Goal: Task Accomplishment & Management: Use online tool/utility

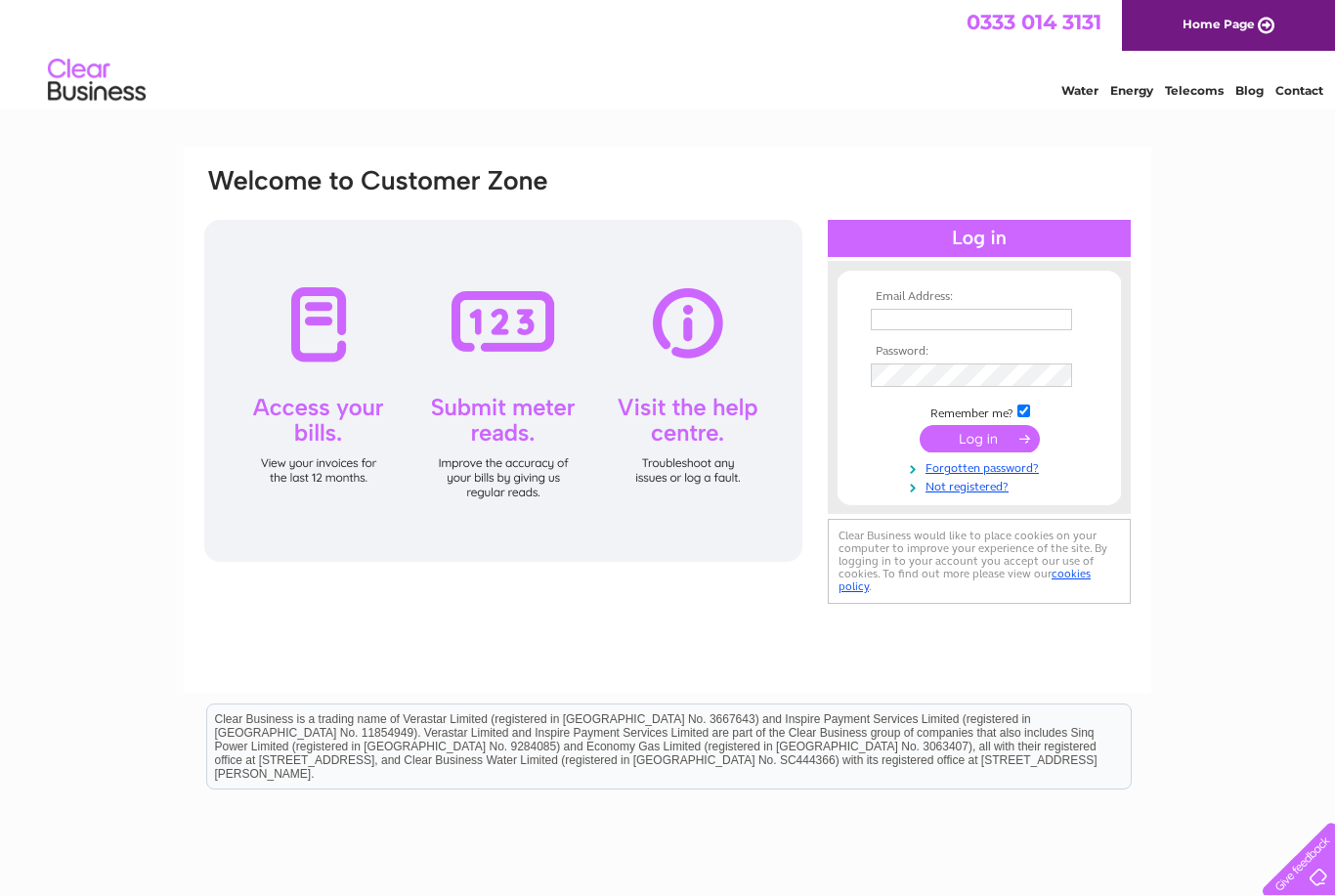
click at [983, 318] on input "text" at bounding box center [971, 320] width 201 height 22
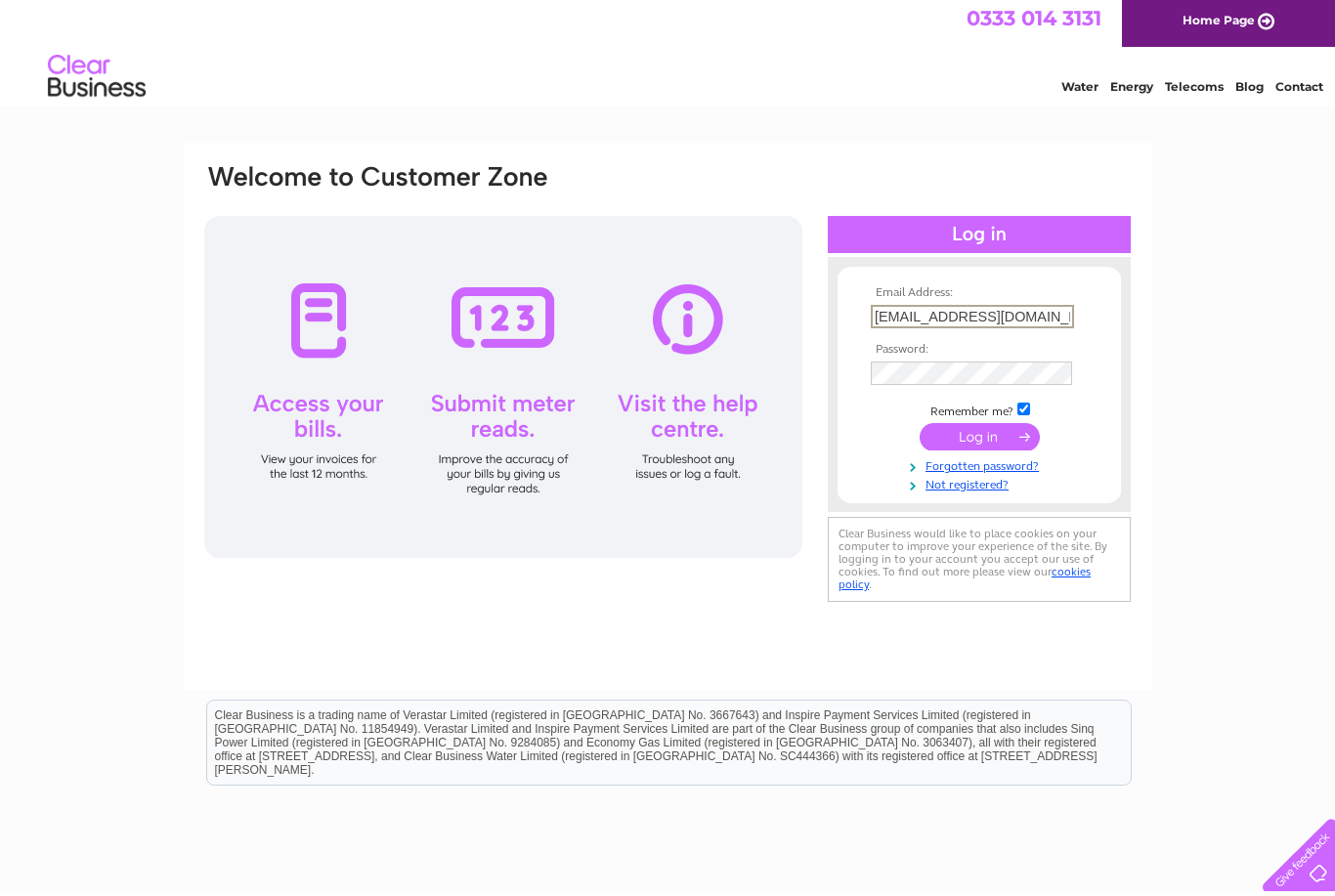
type input "[EMAIL_ADDRESS][DOMAIN_NAME]"
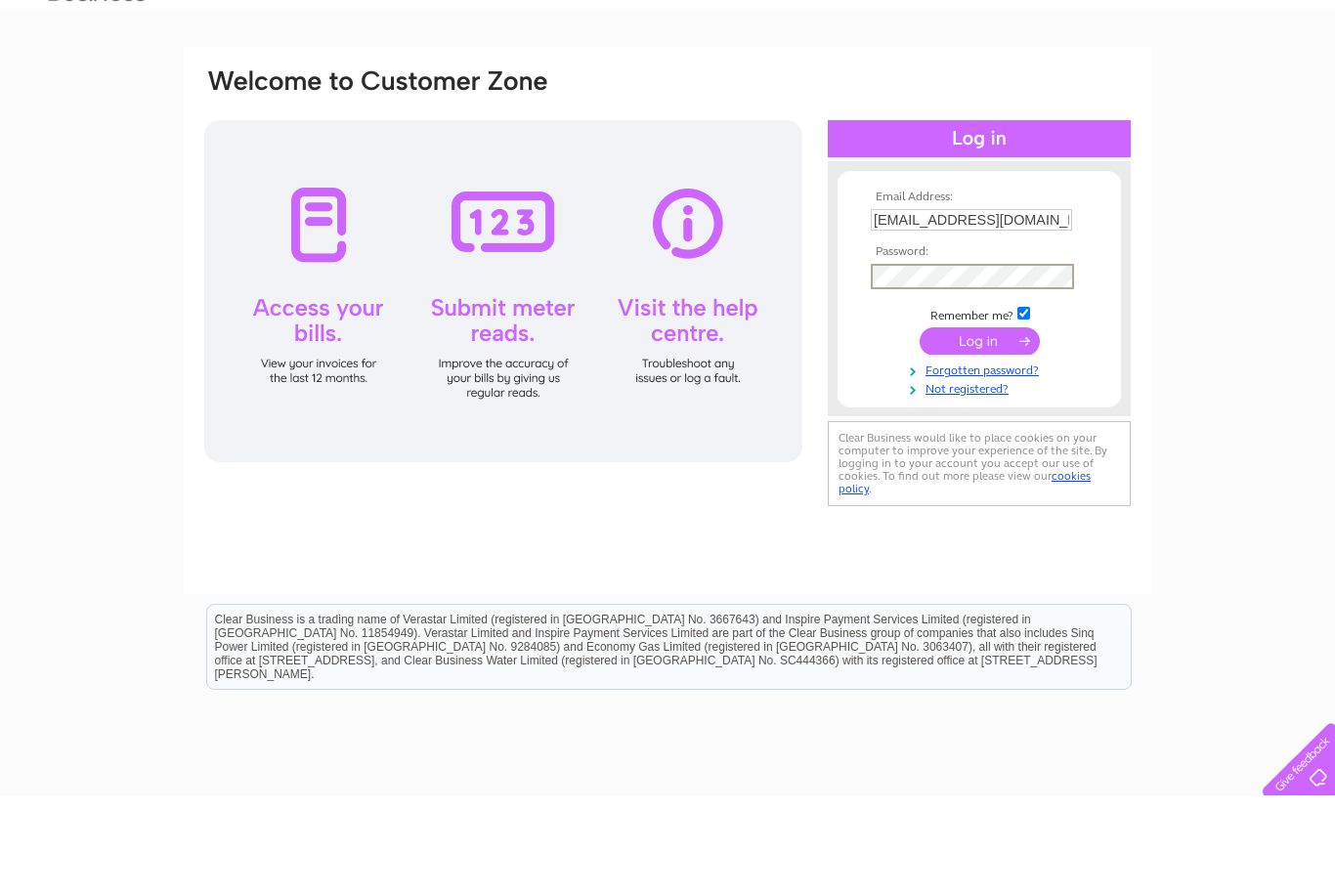
click at [981, 427] on input "submit" at bounding box center [980, 441] width 120 height 27
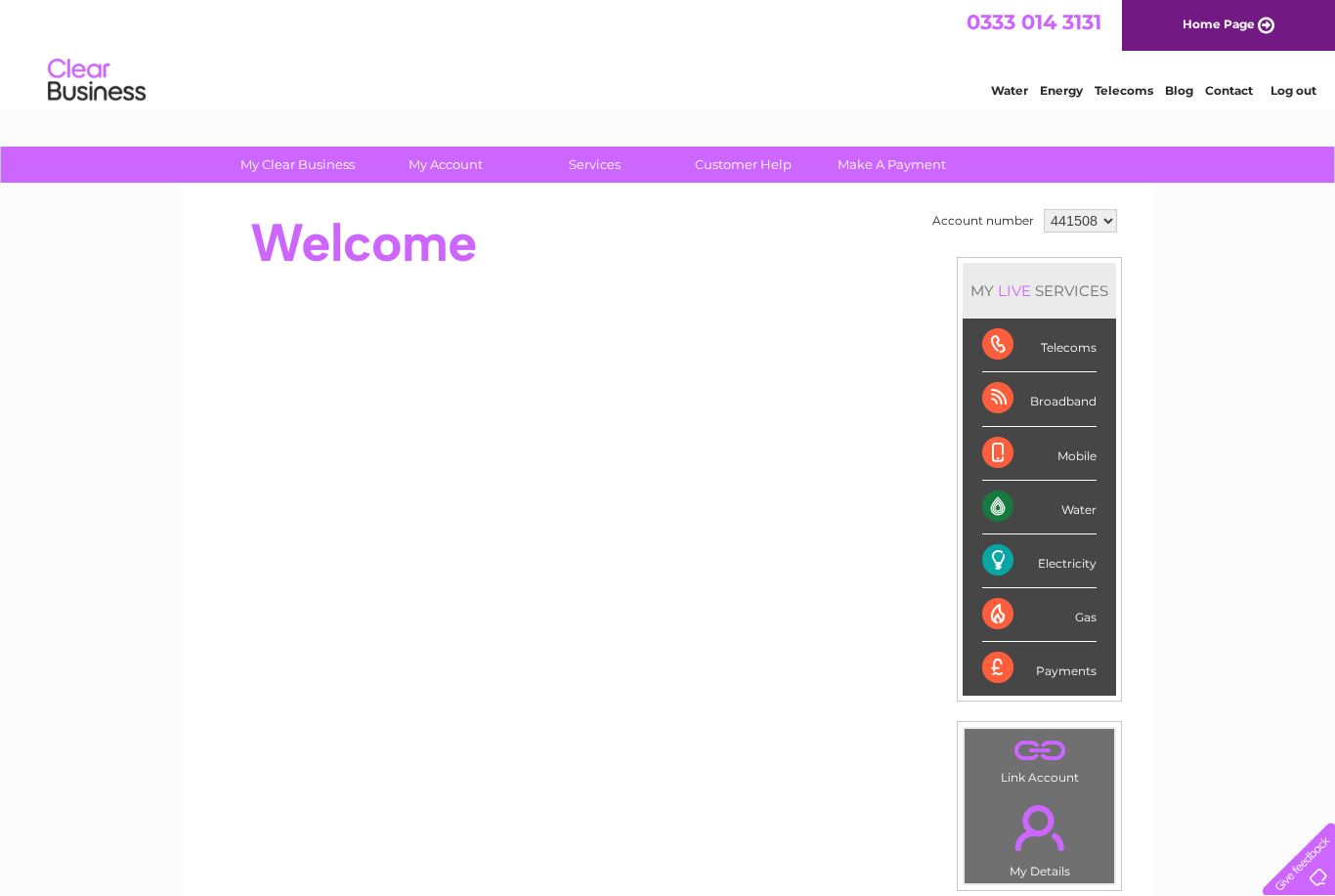
click at [1070, 557] on div "Electricity" at bounding box center [1040, 561] width 114 height 54
click at [1076, 560] on div "Electricity" at bounding box center [1040, 561] width 114 height 54
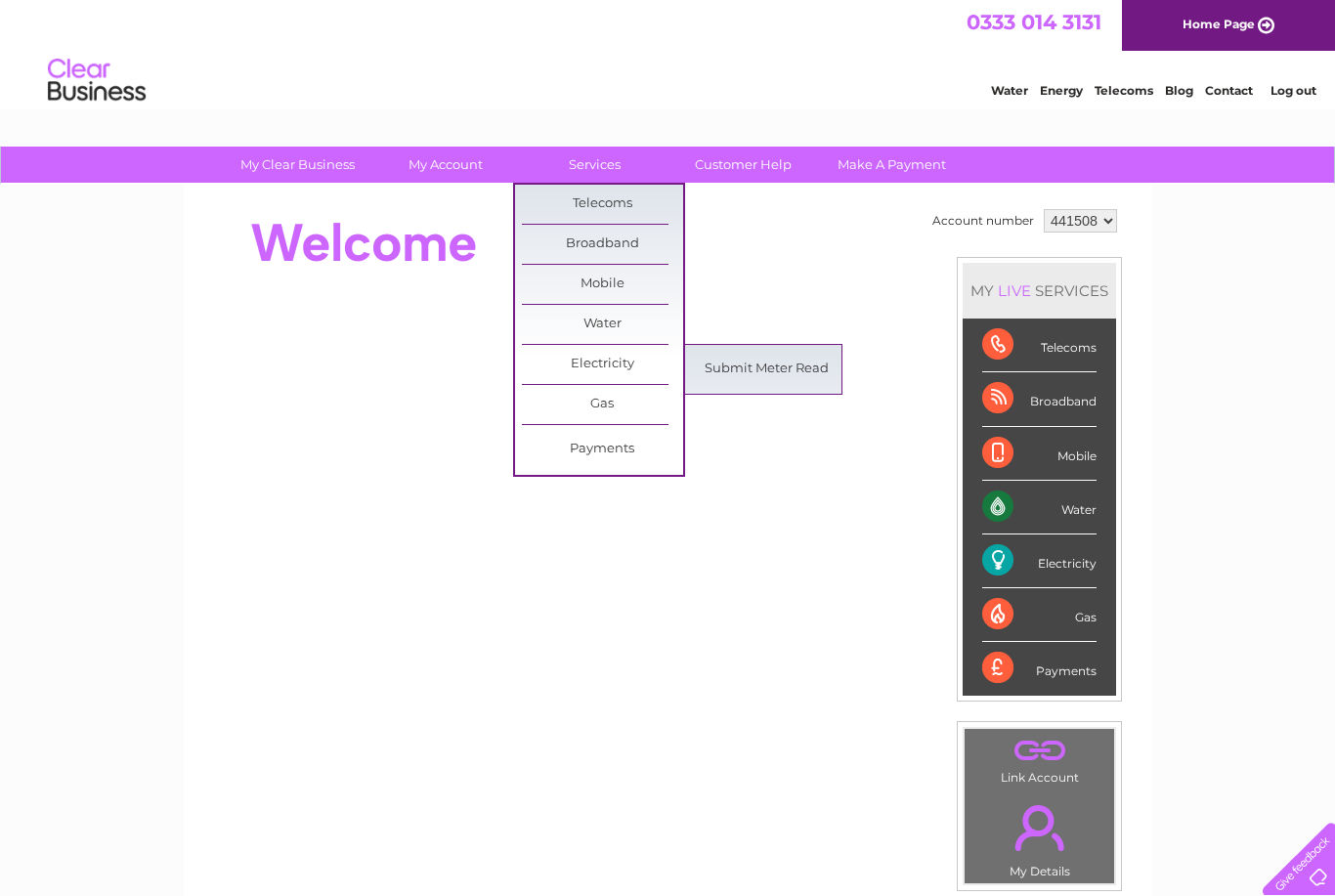
click at [780, 369] on link "Submit Meter Read" at bounding box center [767, 369] width 161 height 39
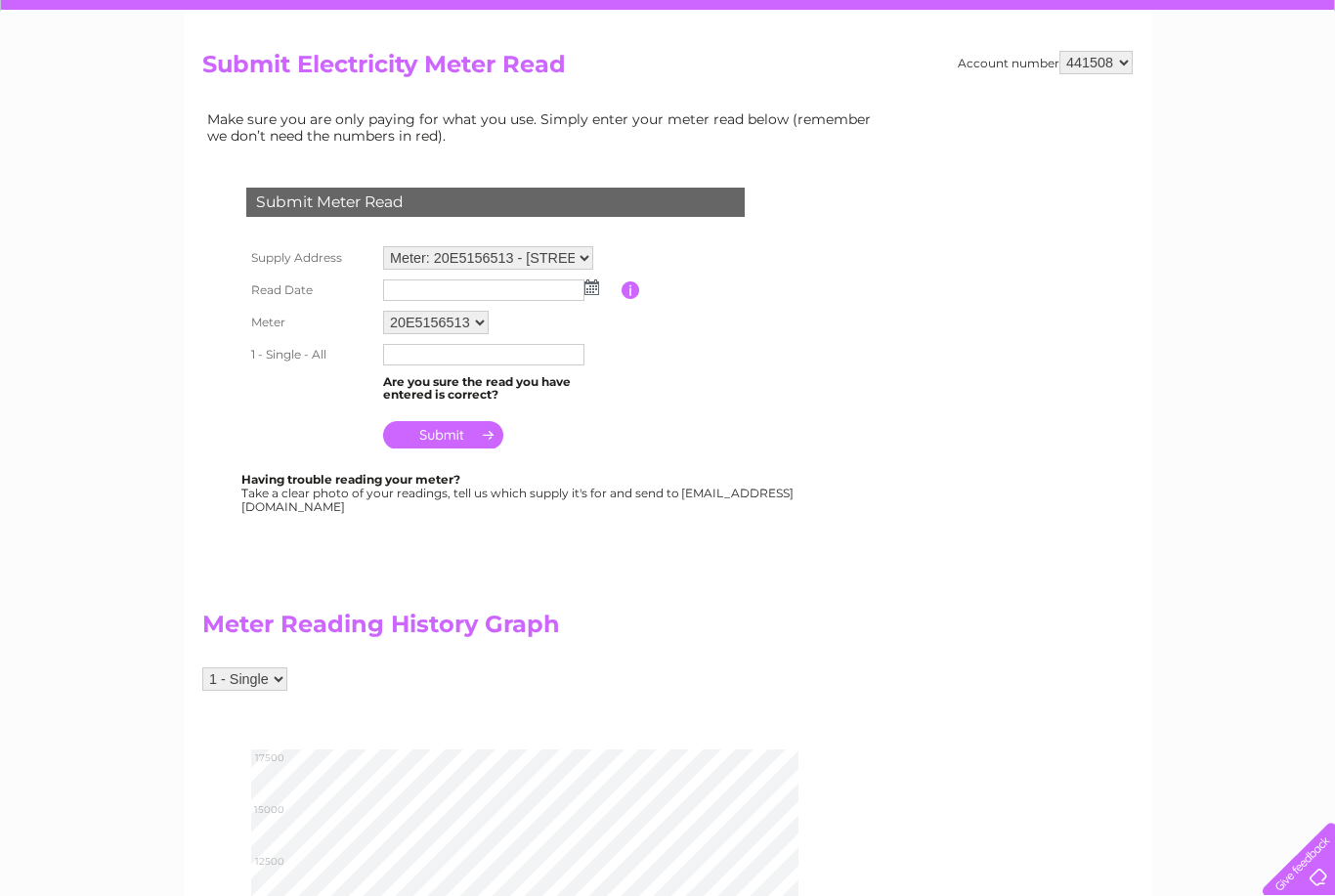
scroll to position [162, 0]
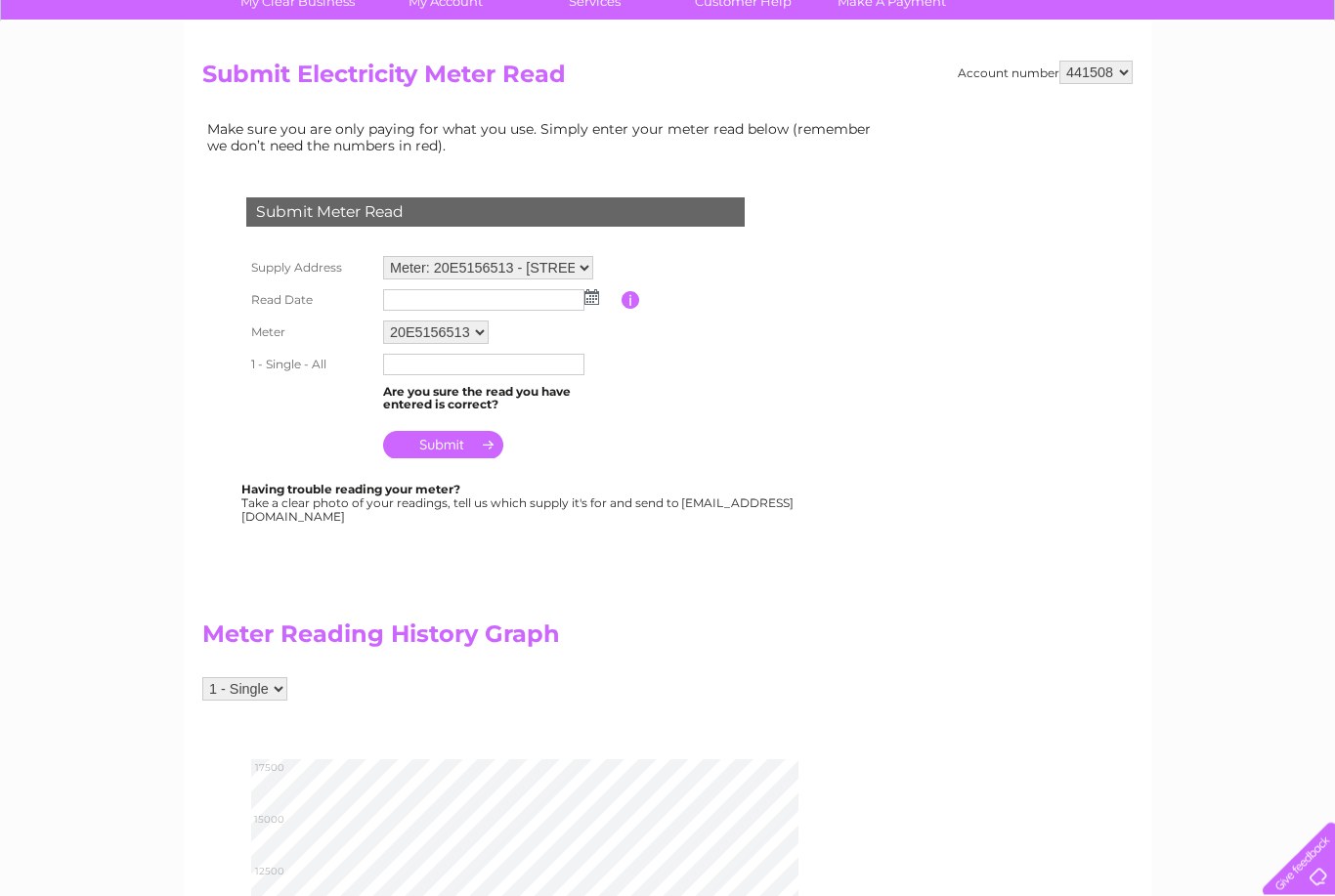
click at [595, 299] on img at bounding box center [591, 298] width 15 height 16
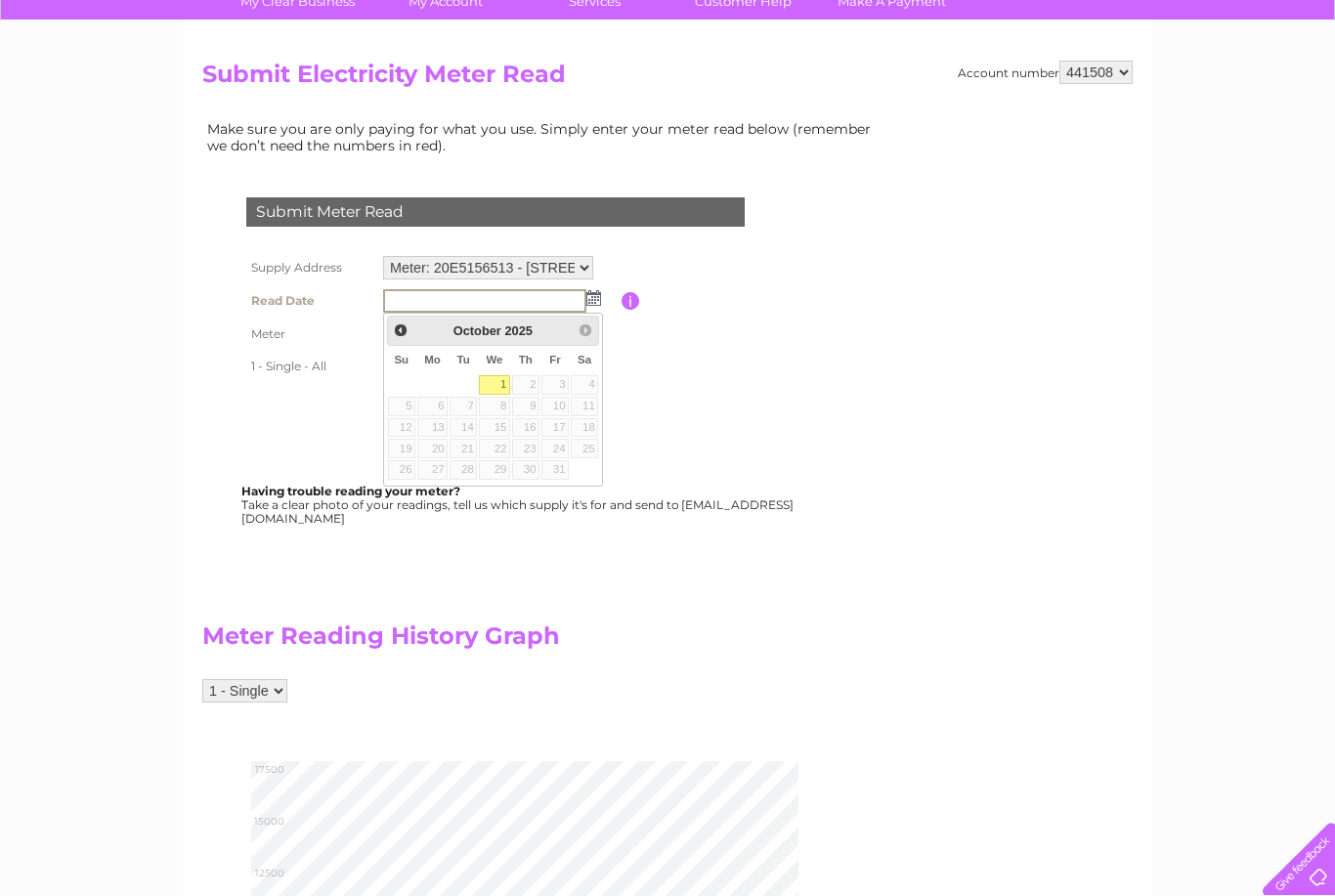
click at [561, 442] on table "Su Mo Tu We Th Fr Sa 1 2 3 4 5 6 7 8 9 10 11 12 13 14 15 16 17 18 19 20 21 22 2…" at bounding box center [493, 413] width 213 height 135
click at [563, 445] on table "Su Mo Tu We Th Fr Sa 1 2 3 4 5 6 7 8 9 10 11 12 13 14 15 16 17 18 19 20 21 22 2…" at bounding box center [493, 413] width 213 height 135
click at [405, 331] on span "Prev" at bounding box center [400, 331] width 16 height 16
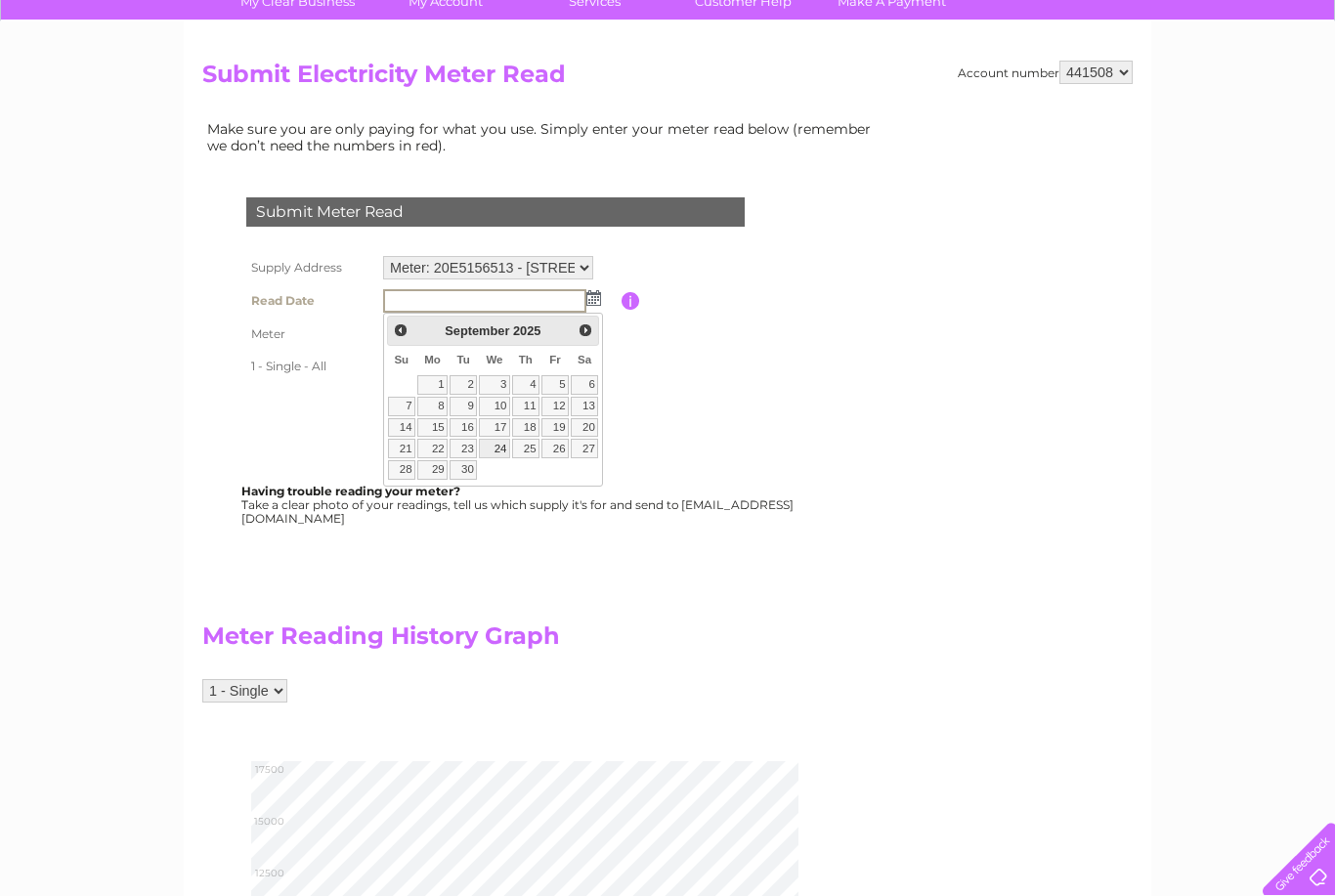
click at [507, 446] on link "24" at bounding box center [495, 448] width 31 height 20
type input "2025/09/24"
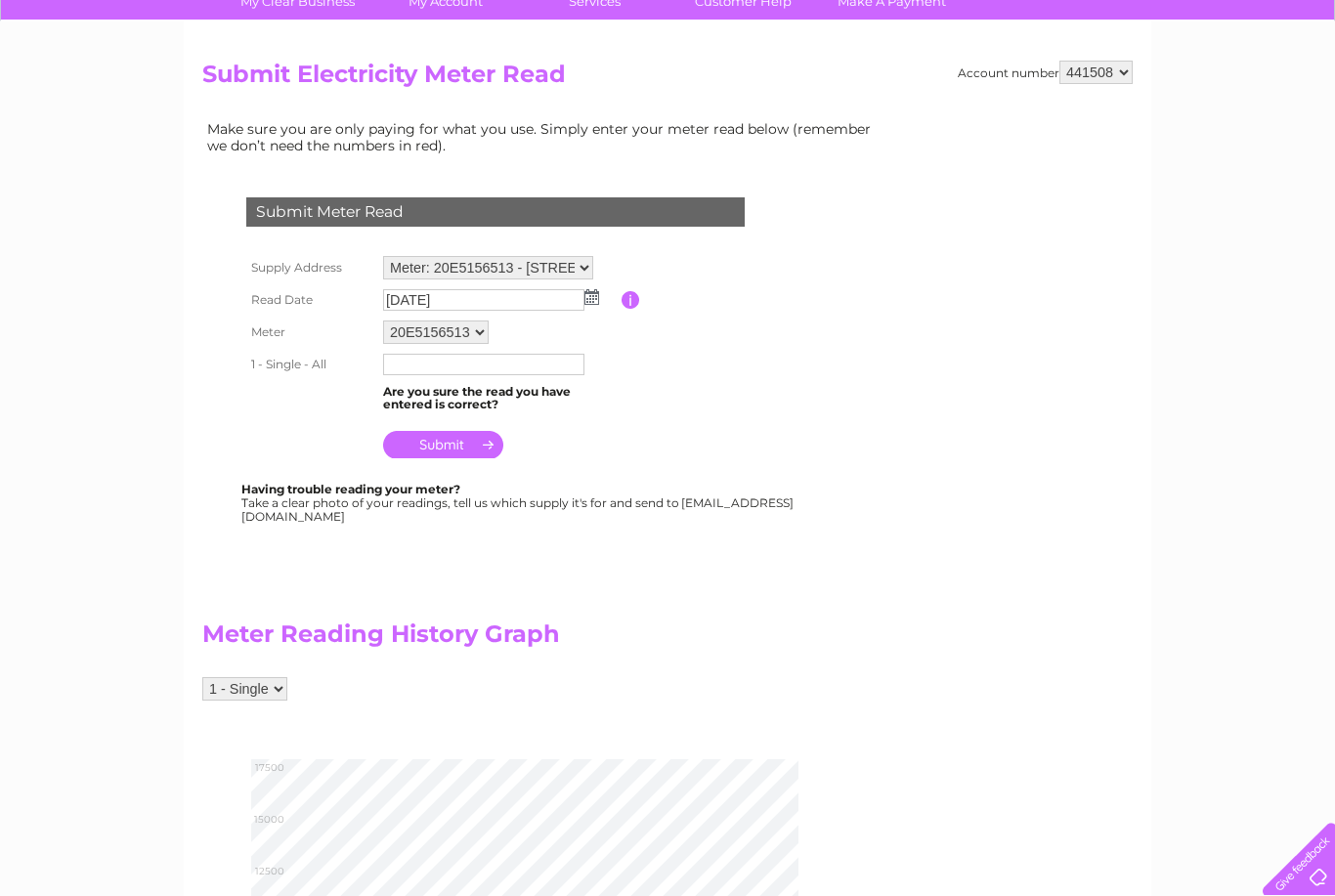
click at [521, 367] on input "text" at bounding box center [483, 364] width 201 height 22
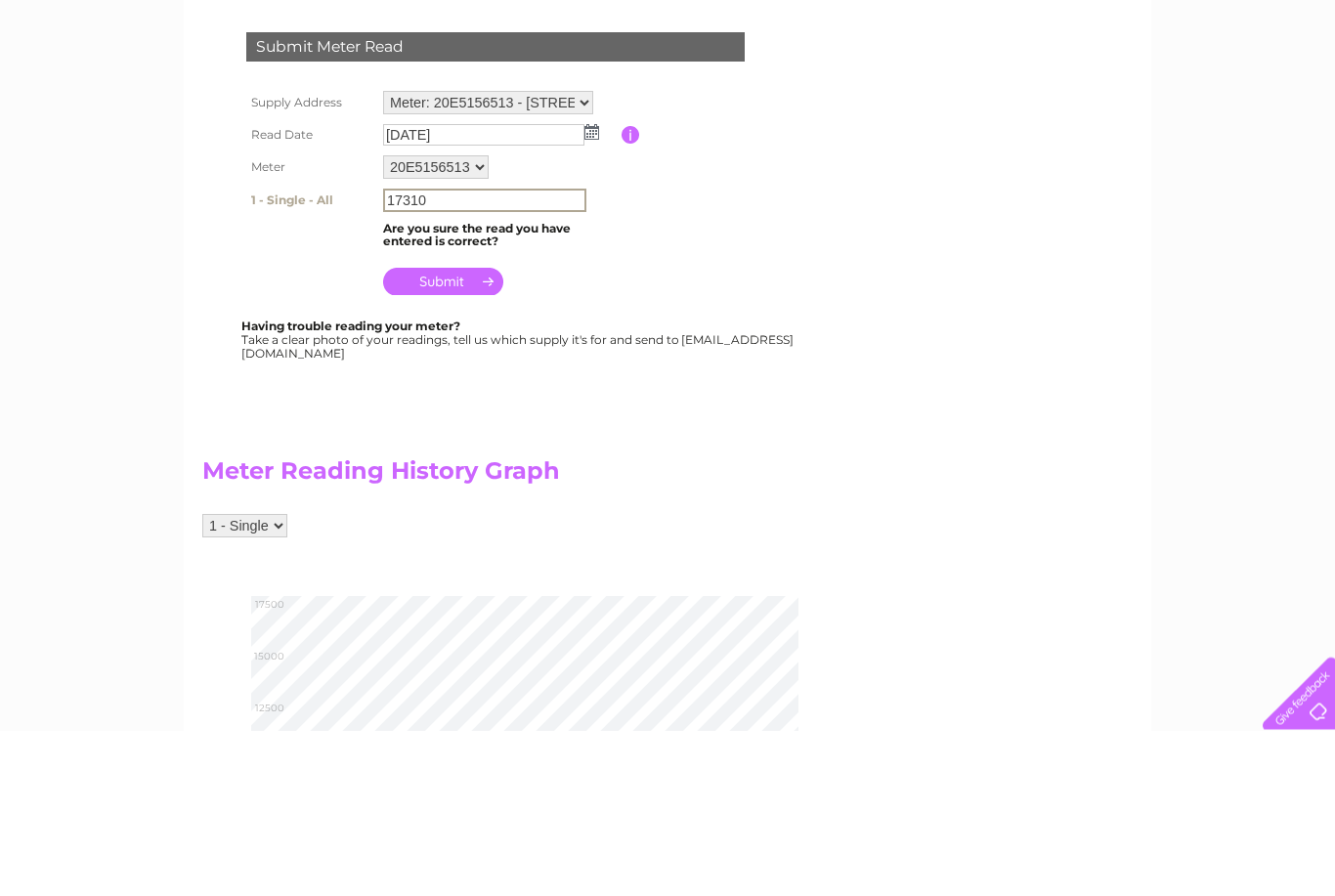
type input "17310"
click at [461, 434] on input "submit" at bounding box center [443, 448] width 120 height 27
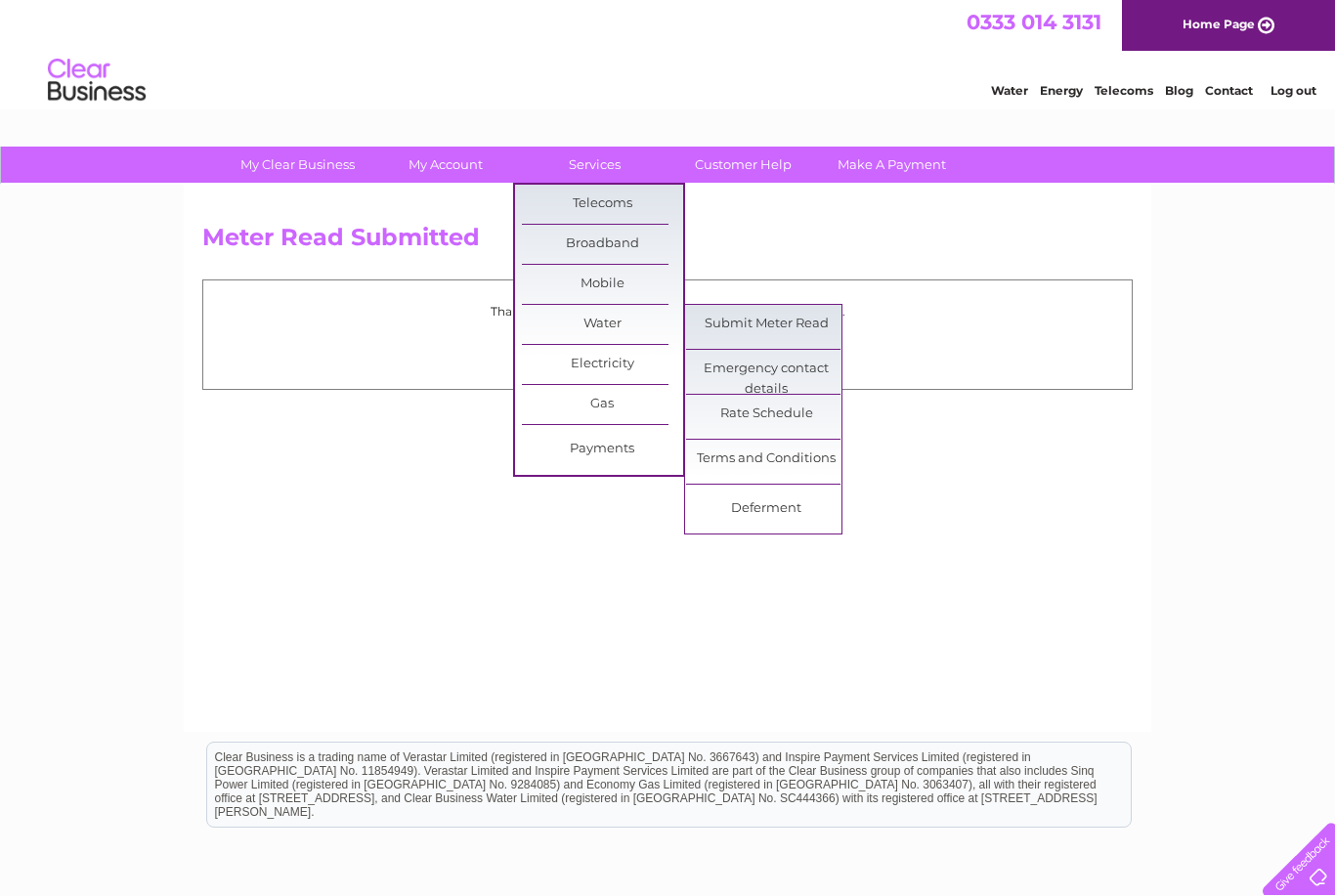
click at [784, 329] on link "Submit Meter Read" at bounding box center [767, 325] width 161 height 39
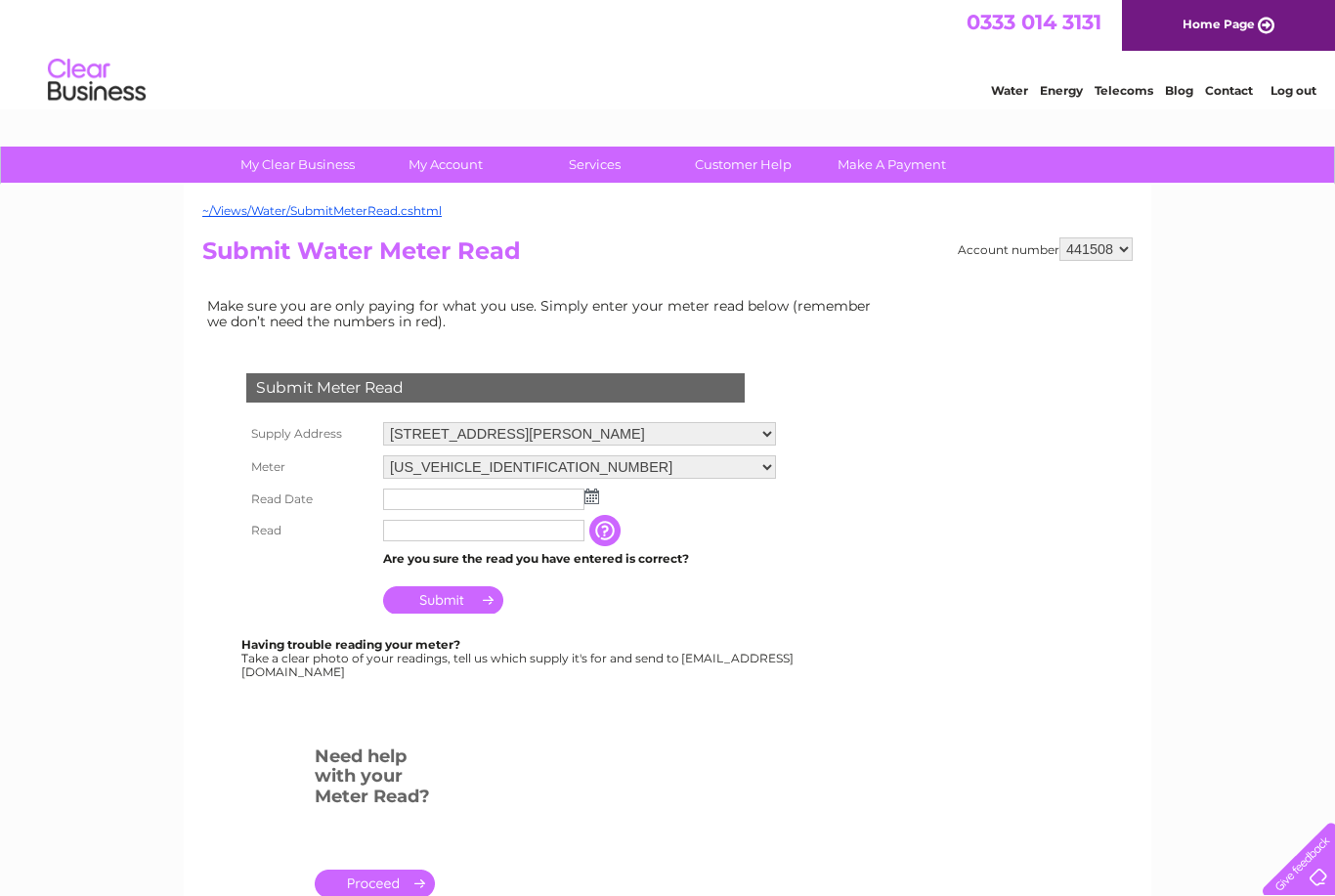
click at [591, 498] on img at bounding box center [591, 497] width 15 height 16
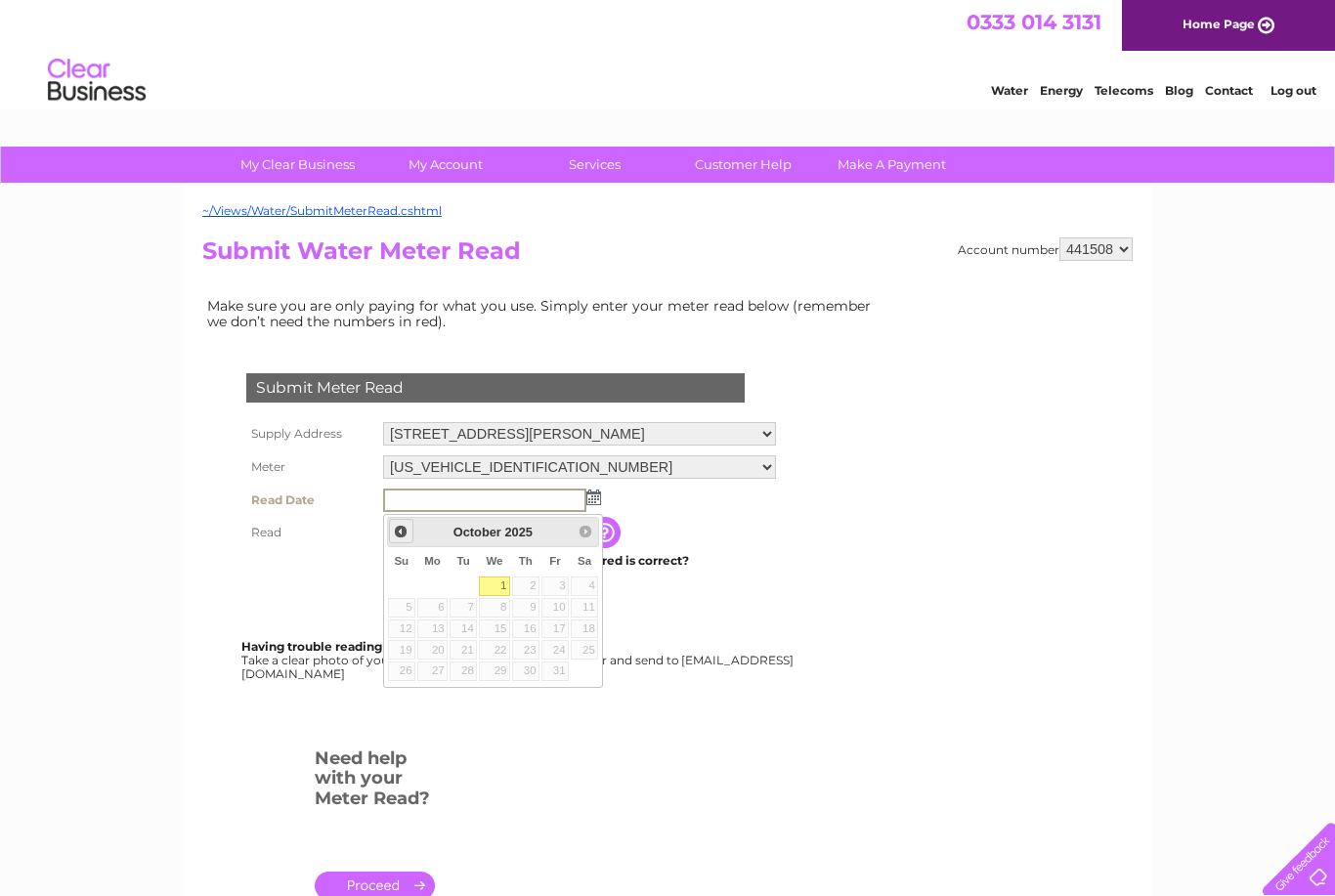
click at [403, 528] on span "Prev" at bounding box center [400, 532] width 16 height 16
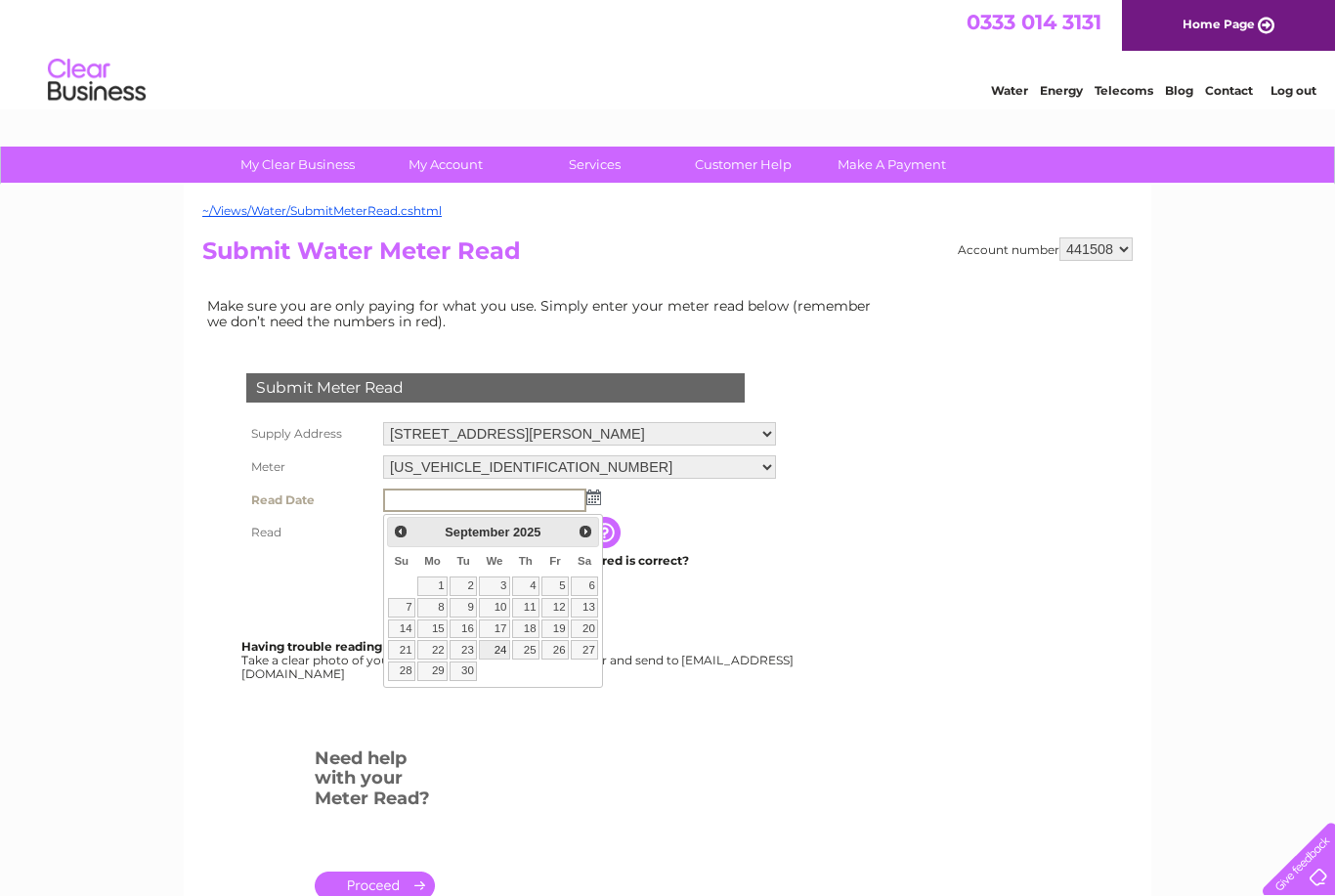
click at [502, 643] on link "24" at bounding box center [495, 650] width 31 height 20
type input "[DATE]"
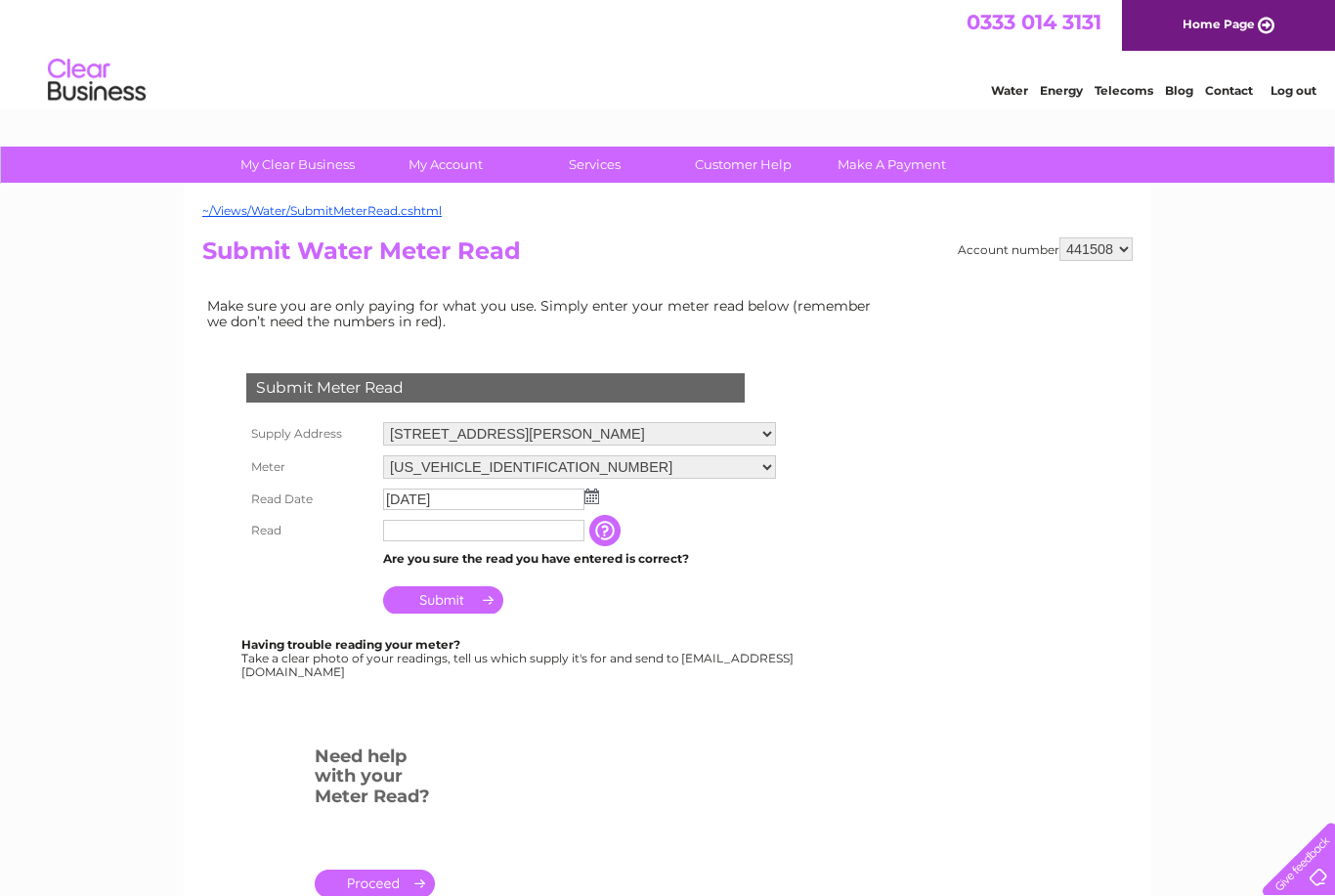
click at [523, 537] on input "text" at bounding box center [483, 531] width 201 height 22
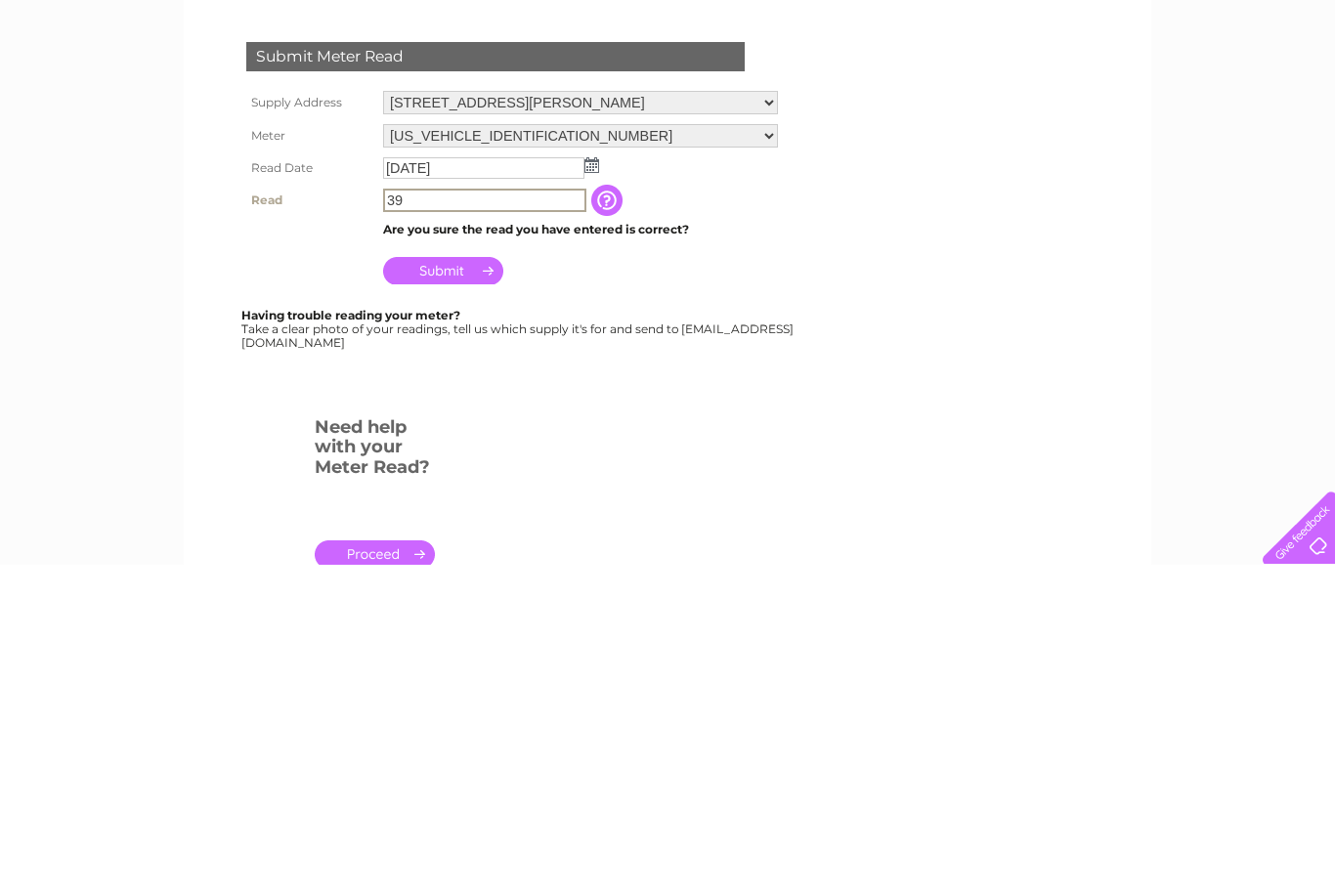
type input "39"
click at [464, 588] on input "Submit" at bounding box center [443, 602] width 120 height 27
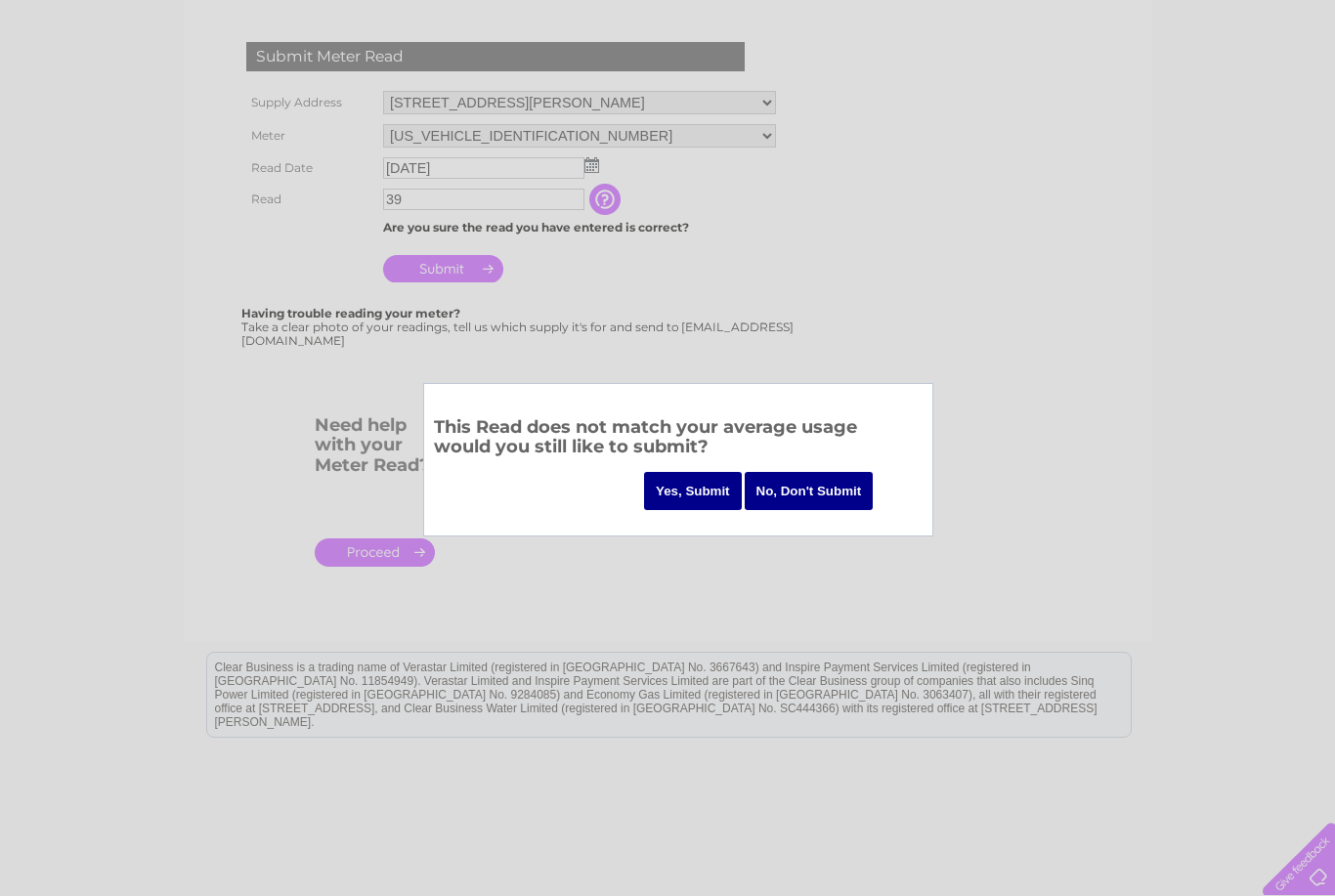
click at [704, 488] on input "Yes, Submit" at bounding box center [693, 491] width 98 height 38
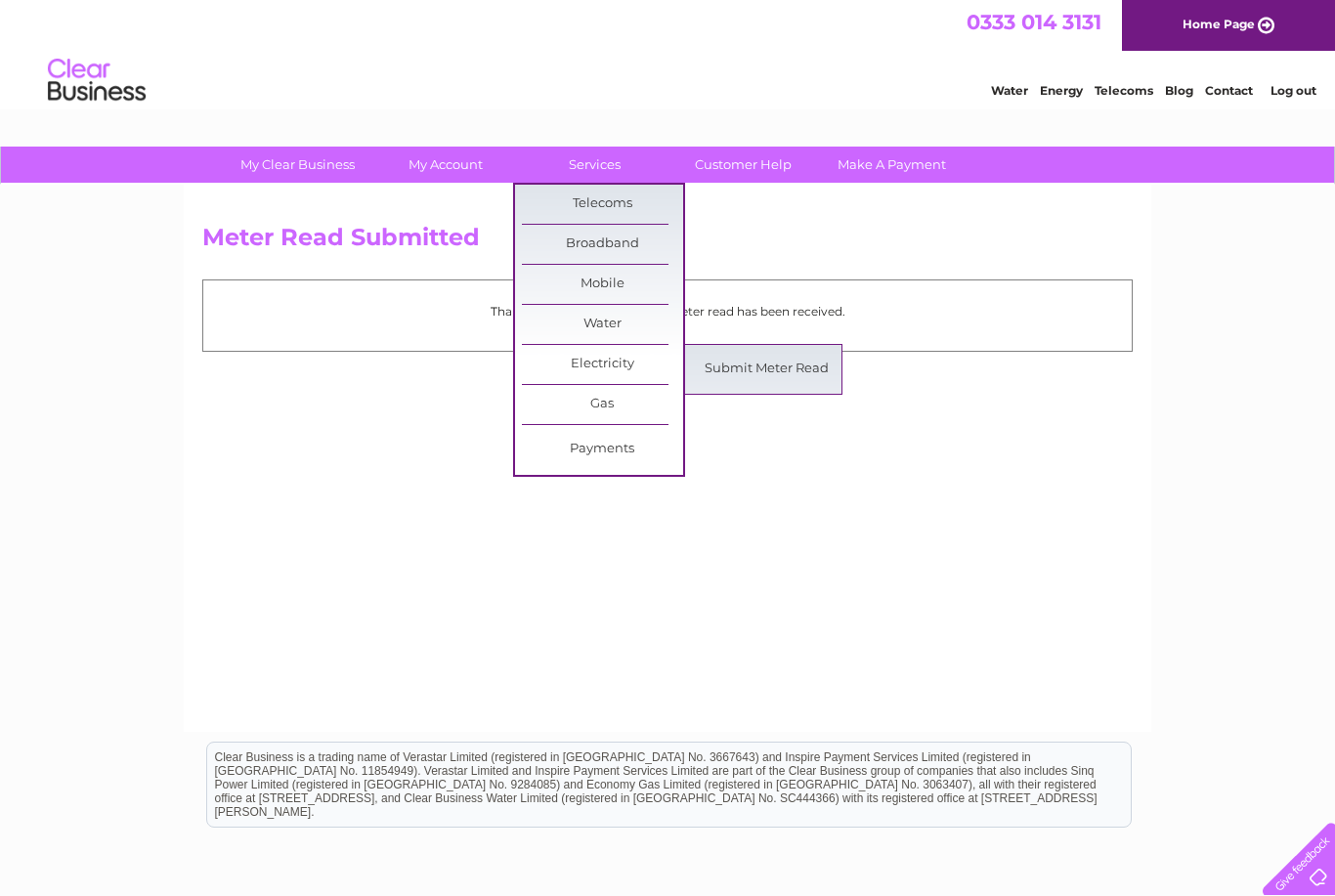
click at [806, 365] on link "Submit Meter Read" at bounding box center [767, 369] width 161 height 39
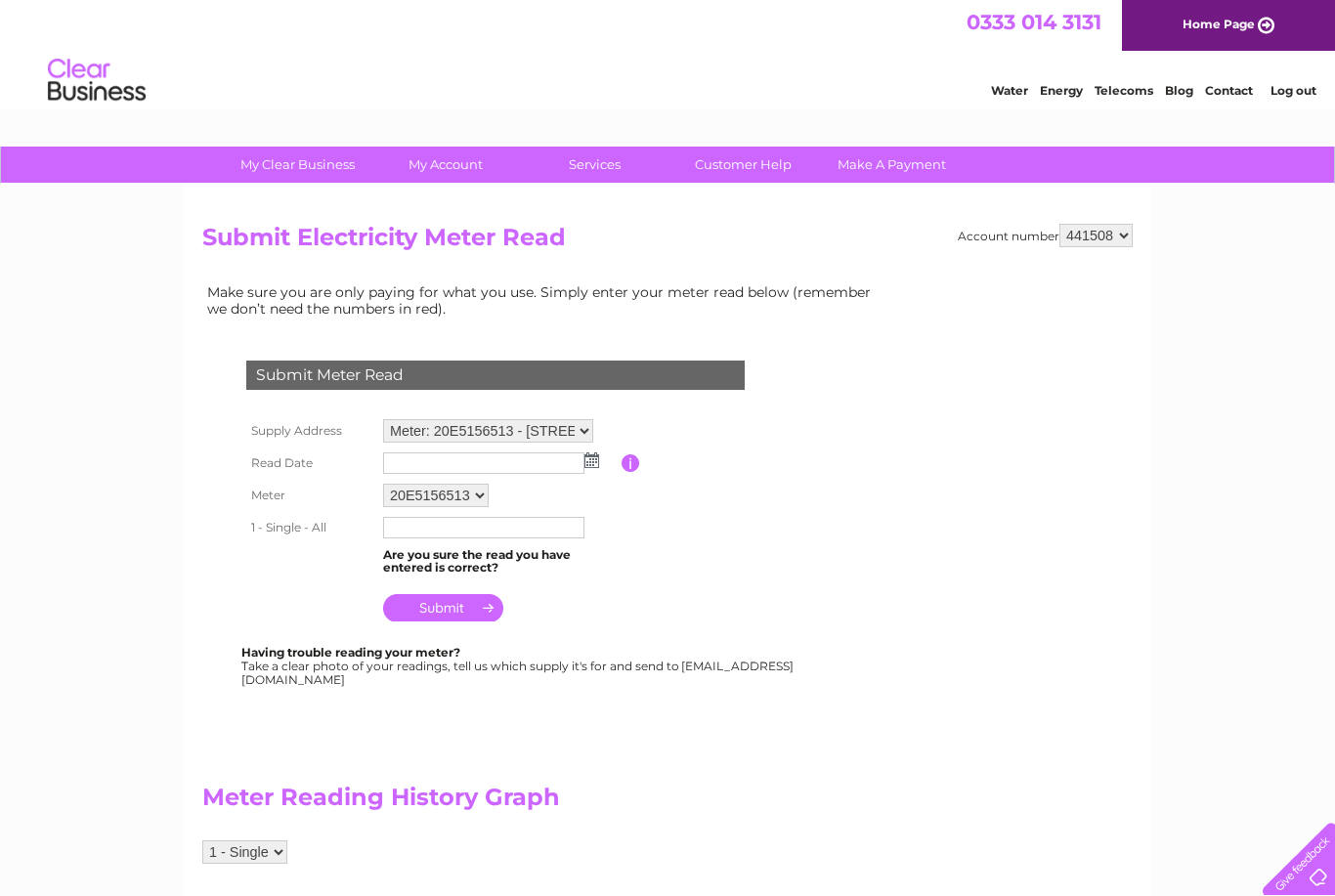
click at [591, 457] on img at bounding box center [591, 460] width 15 height 16
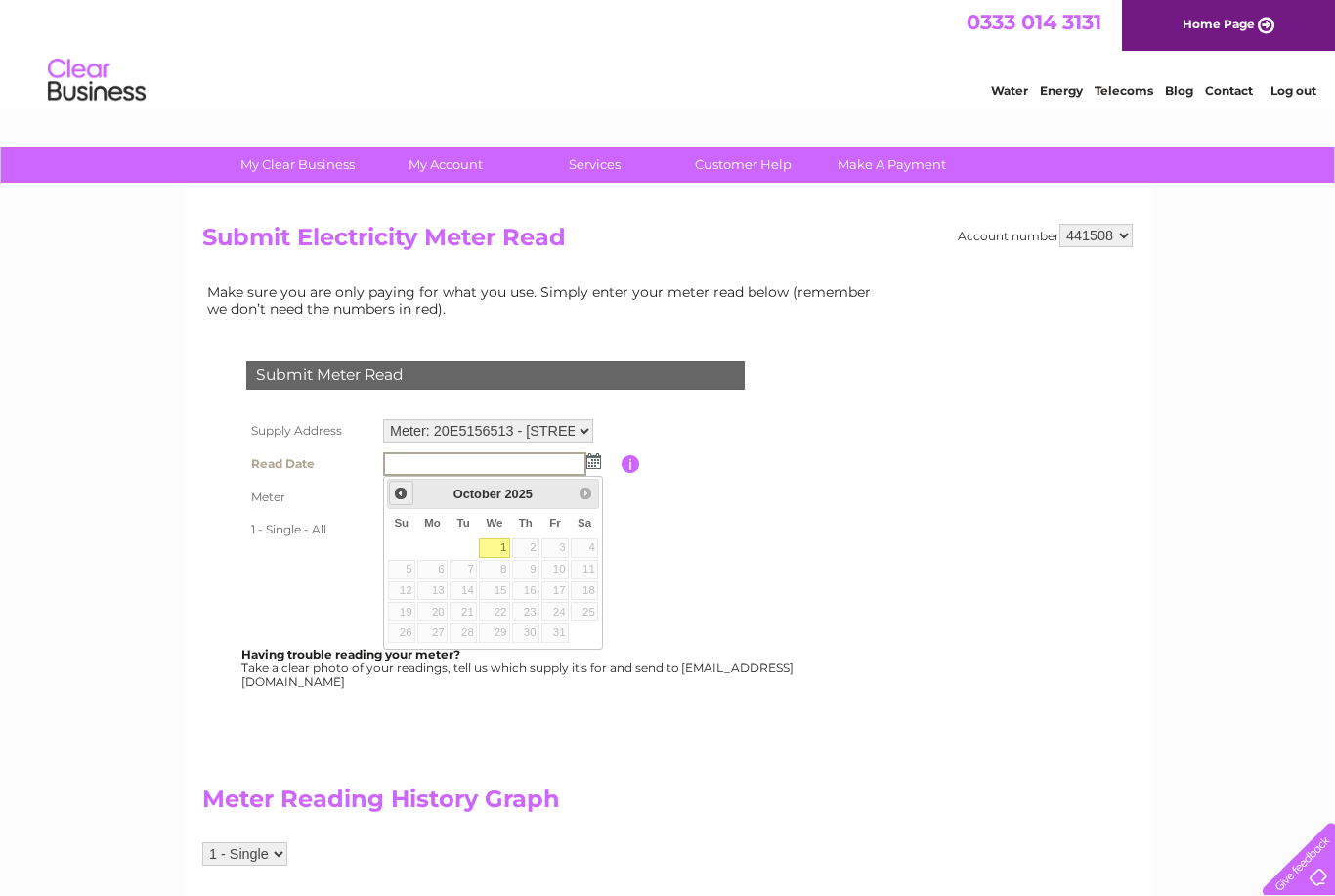
click at [404, 486] on span "Prev" at bounding box center [400, 494] width 16 height 16
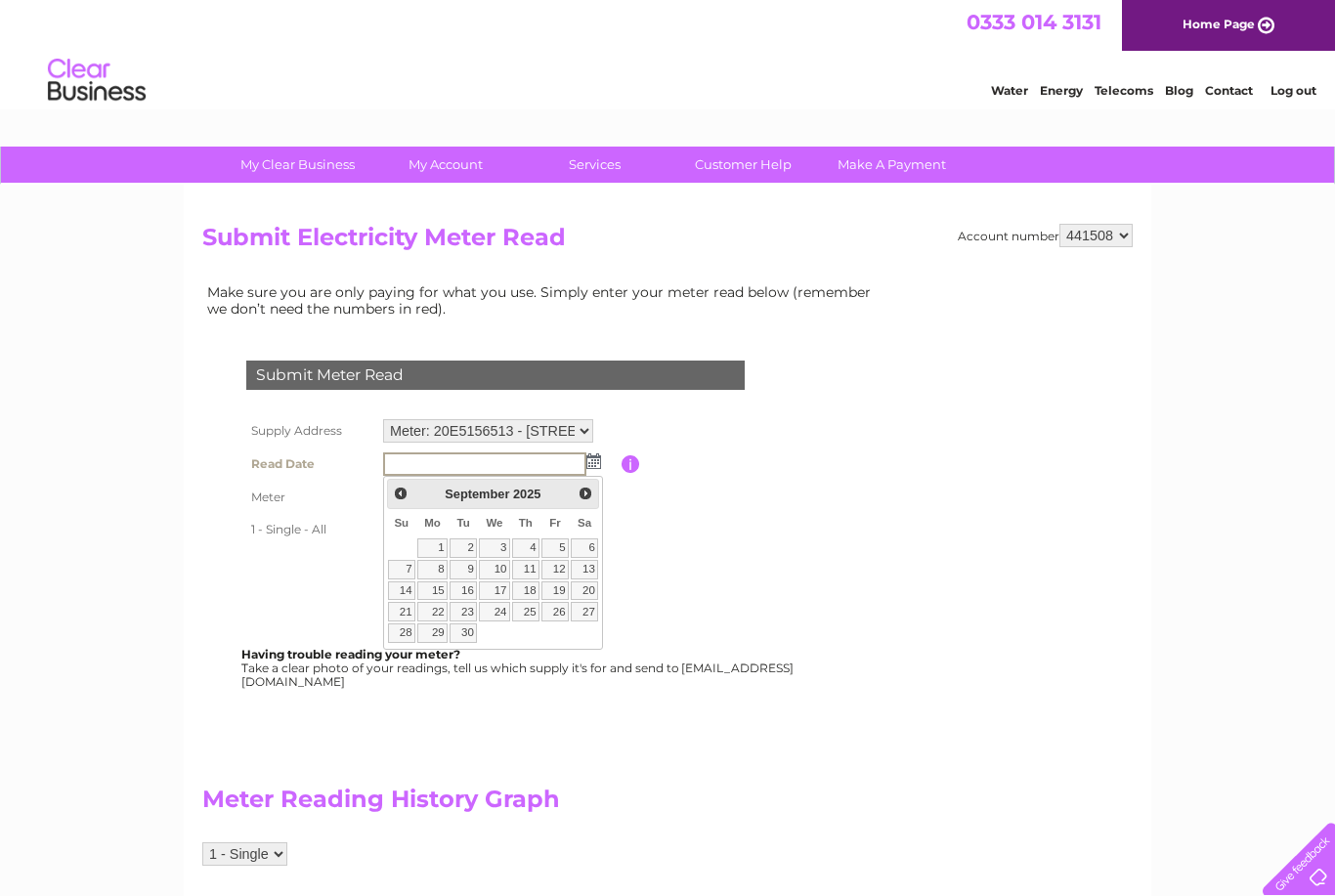
click at [592, 607] on link "27" at bounding box center [584, 611] width 27 height 20
type input "2025/09/27"
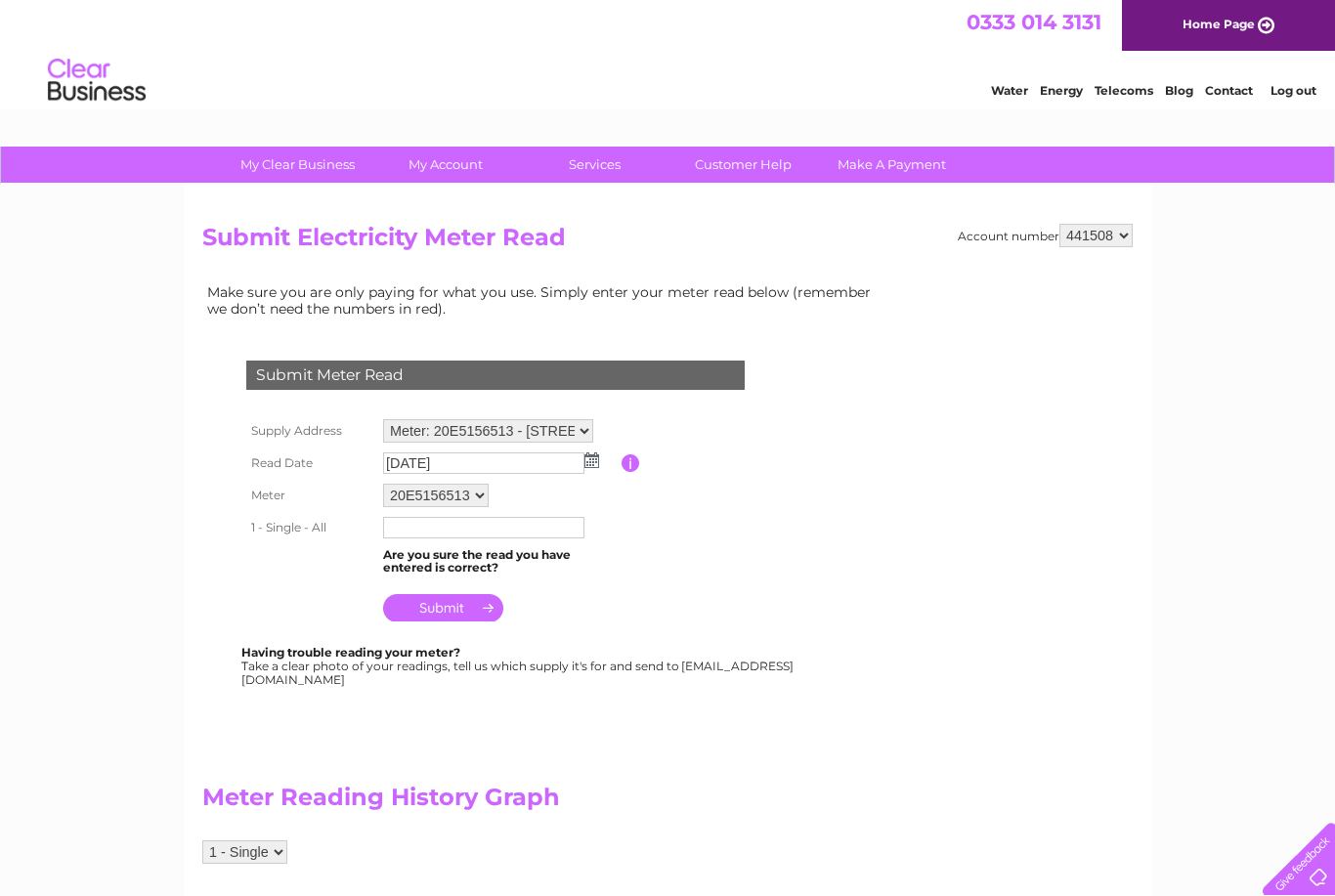
click at [536, 536] on input "text" at bounding box center [483, 528] width 201 height 22
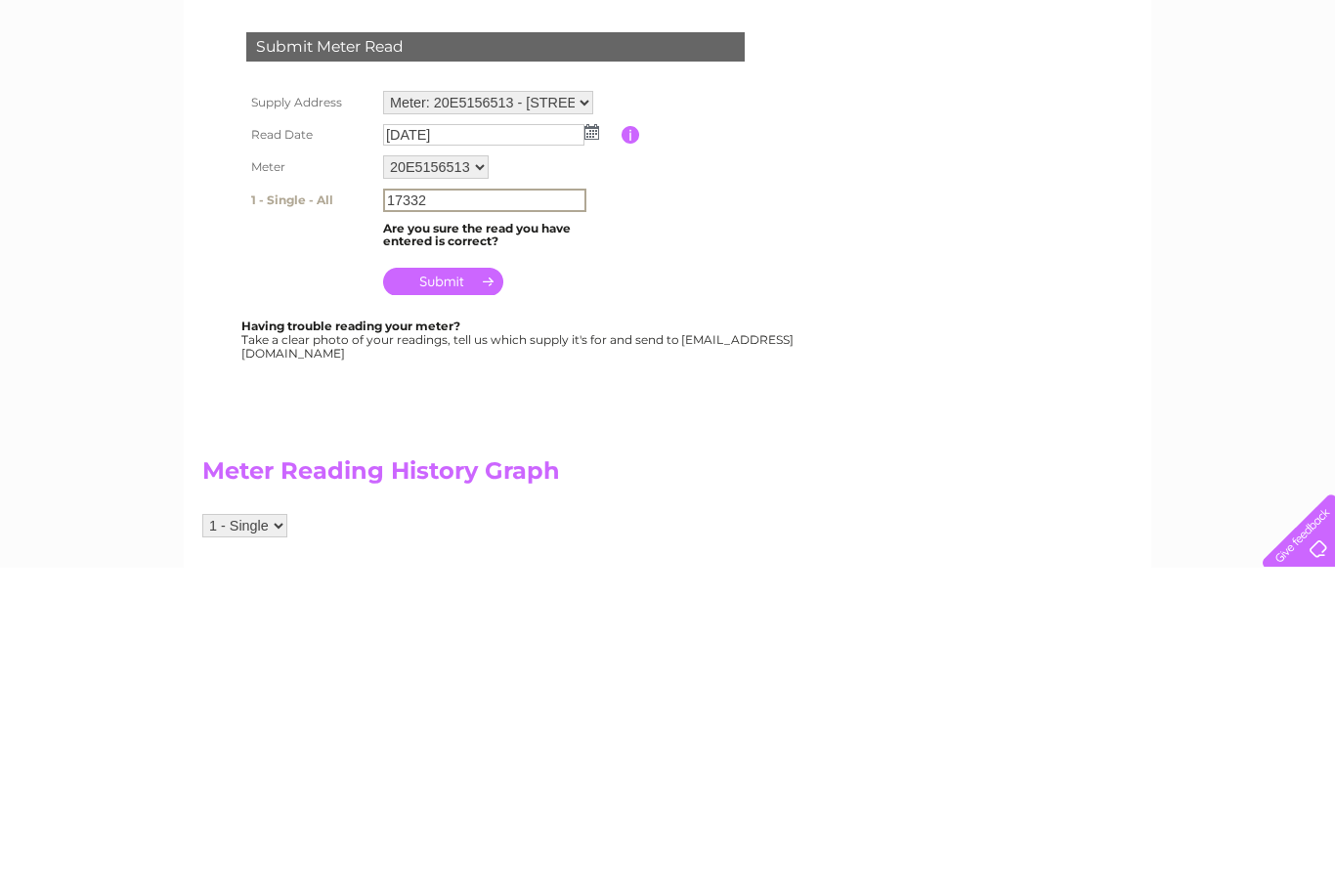
type input "17332"
click at [475, 596] on input "submit" at bounding box center [443, 609] width 120 height 27
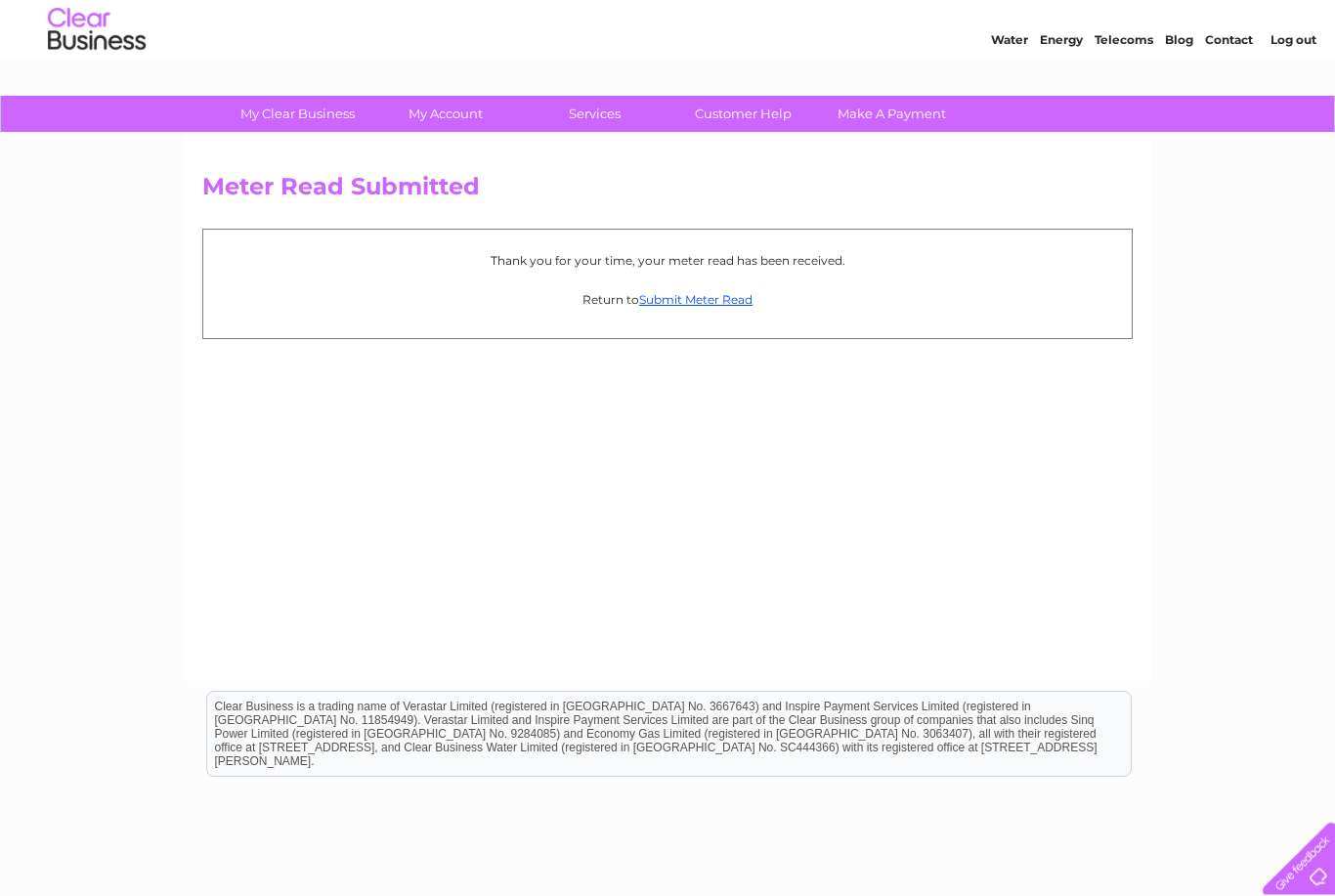
scroll to position [51, 0]
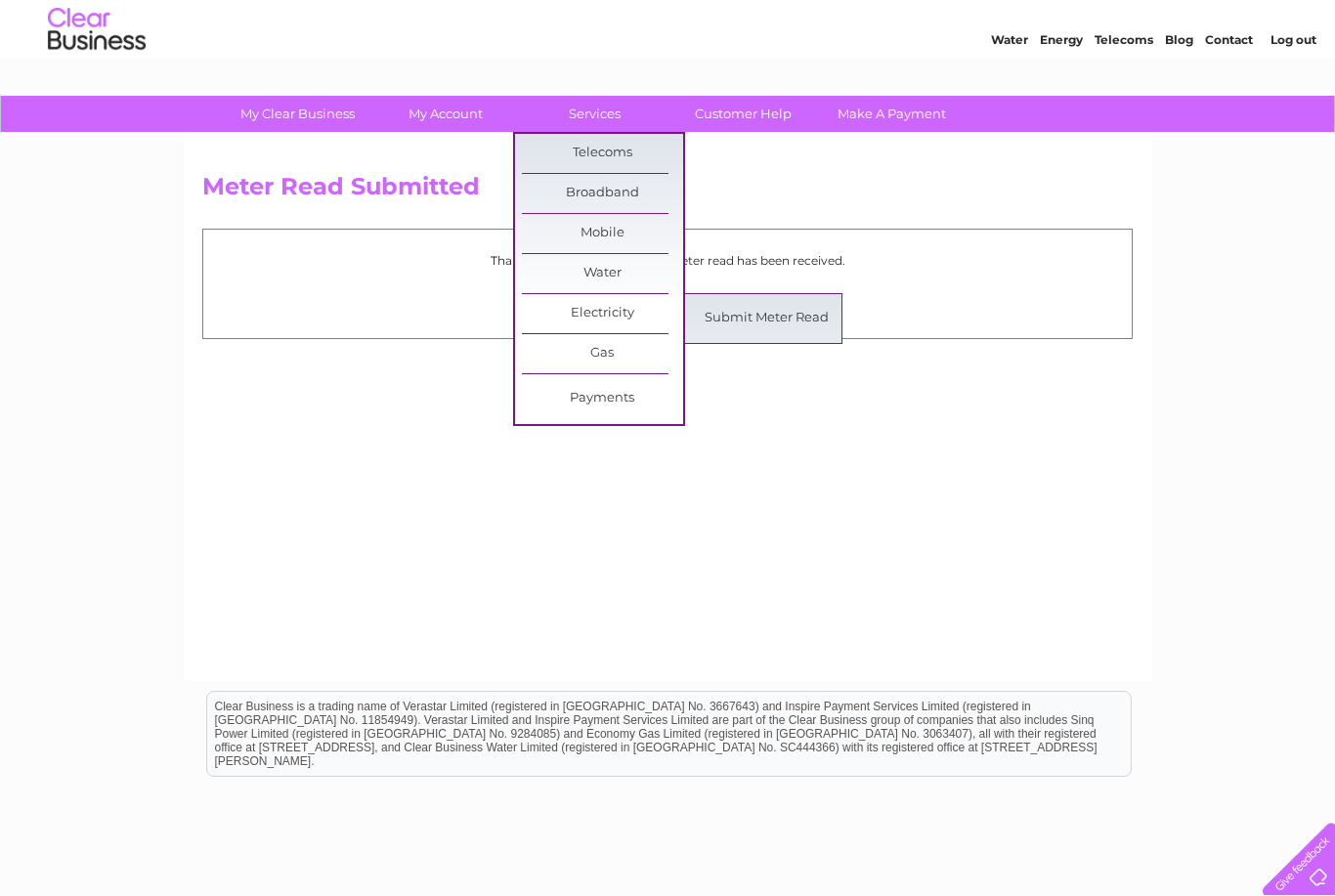
click at [787, 322] on link "Submit Meter Read" at bounding box center [767, 319] width 161 height 39
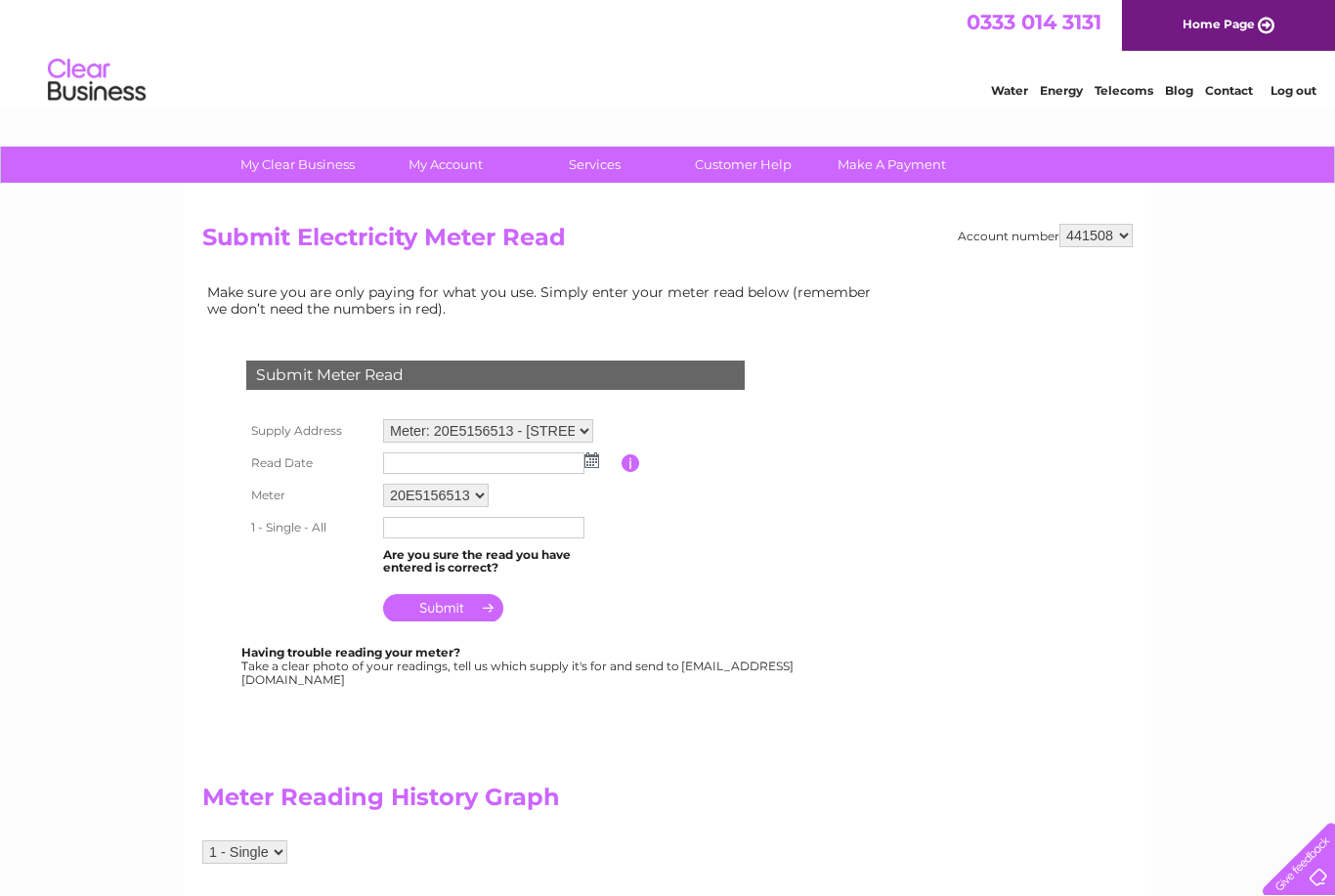
click at [596, 459] on img at bounding box center [591, 460] width 15 height 16
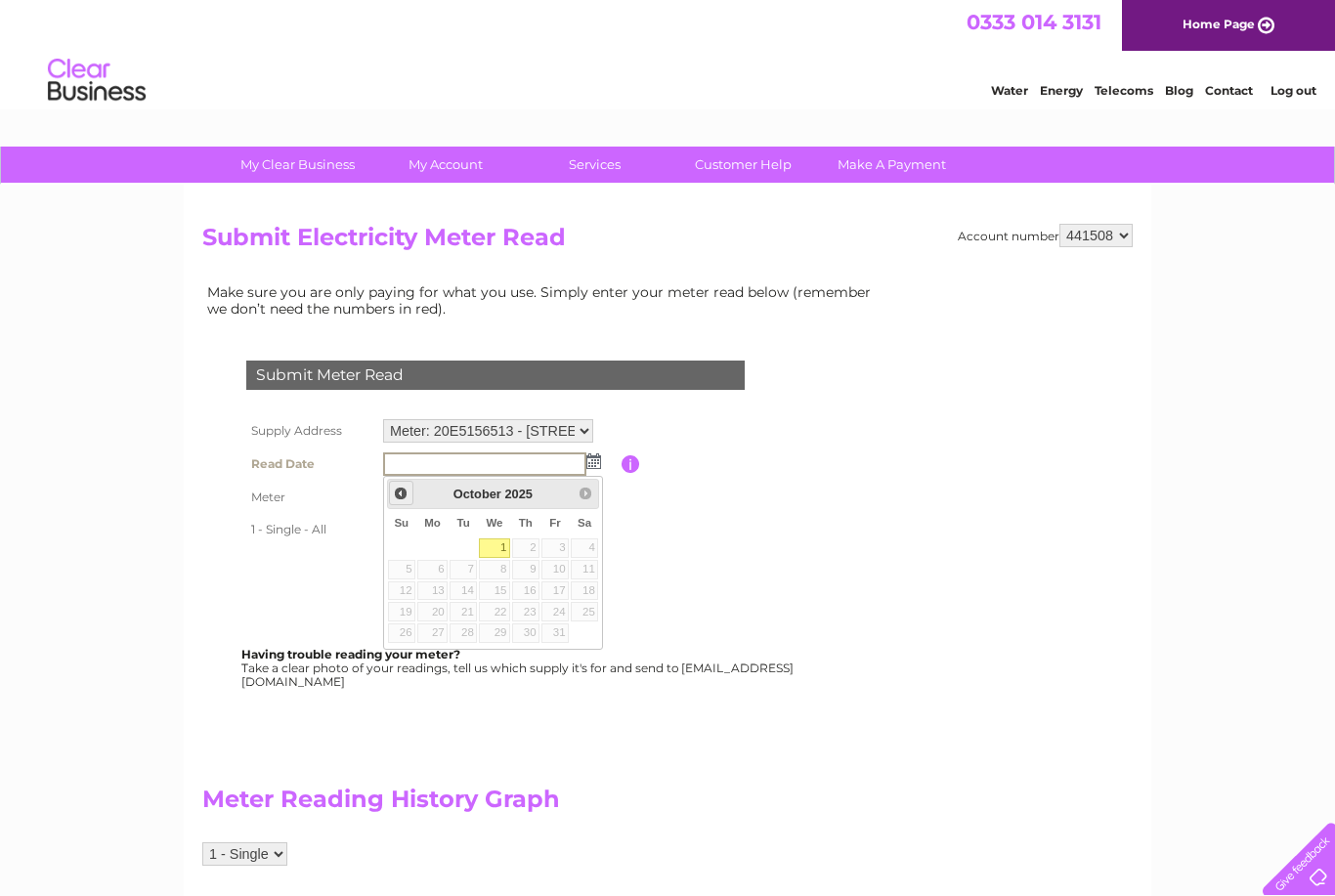
click at [409, 487] on link "Prev" at bounding box center [400, 493] width 25 height 25
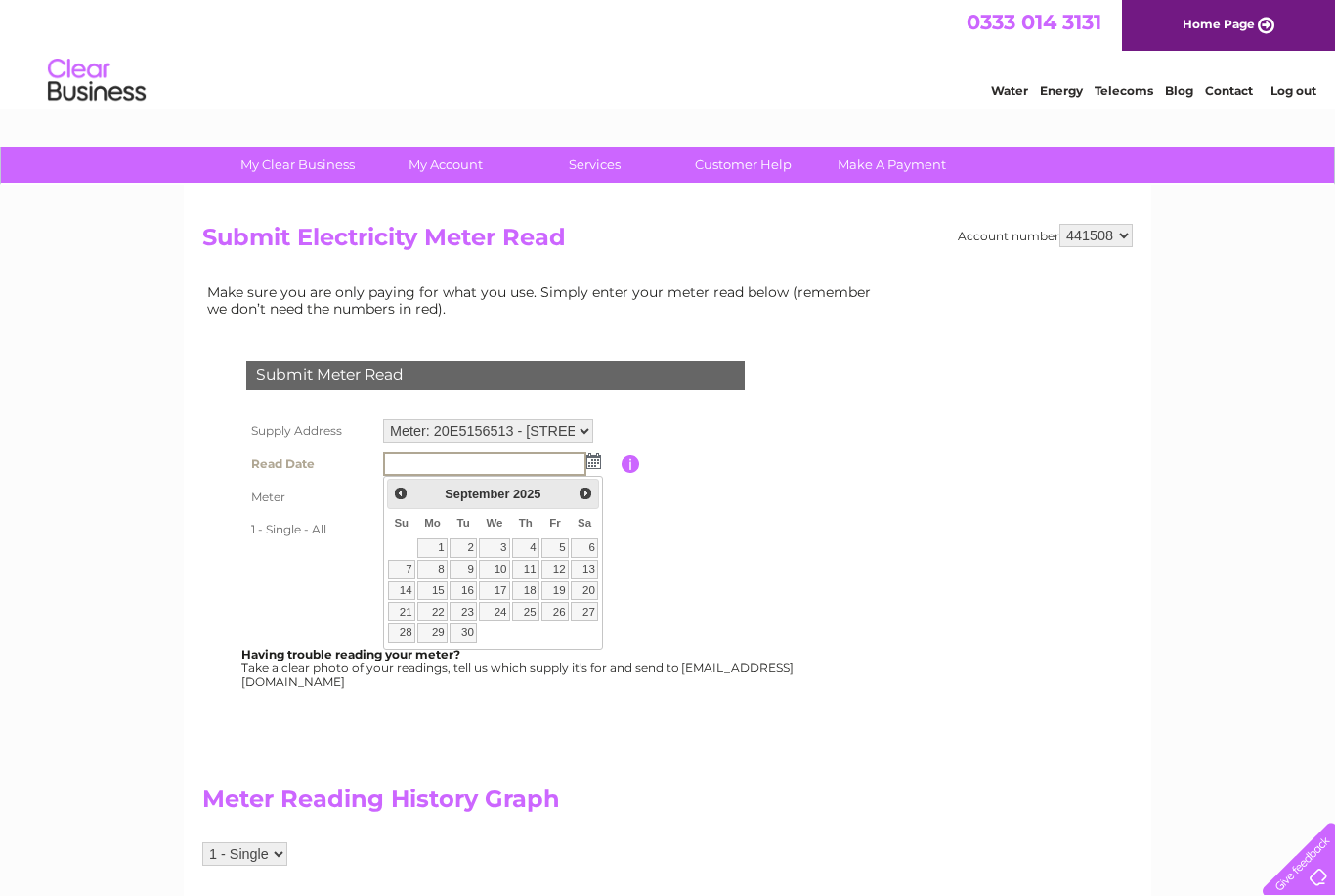
click at [473, 626] on link "30" at bounding box center [463, 633] width 27 height 20
type input "[DATE]"
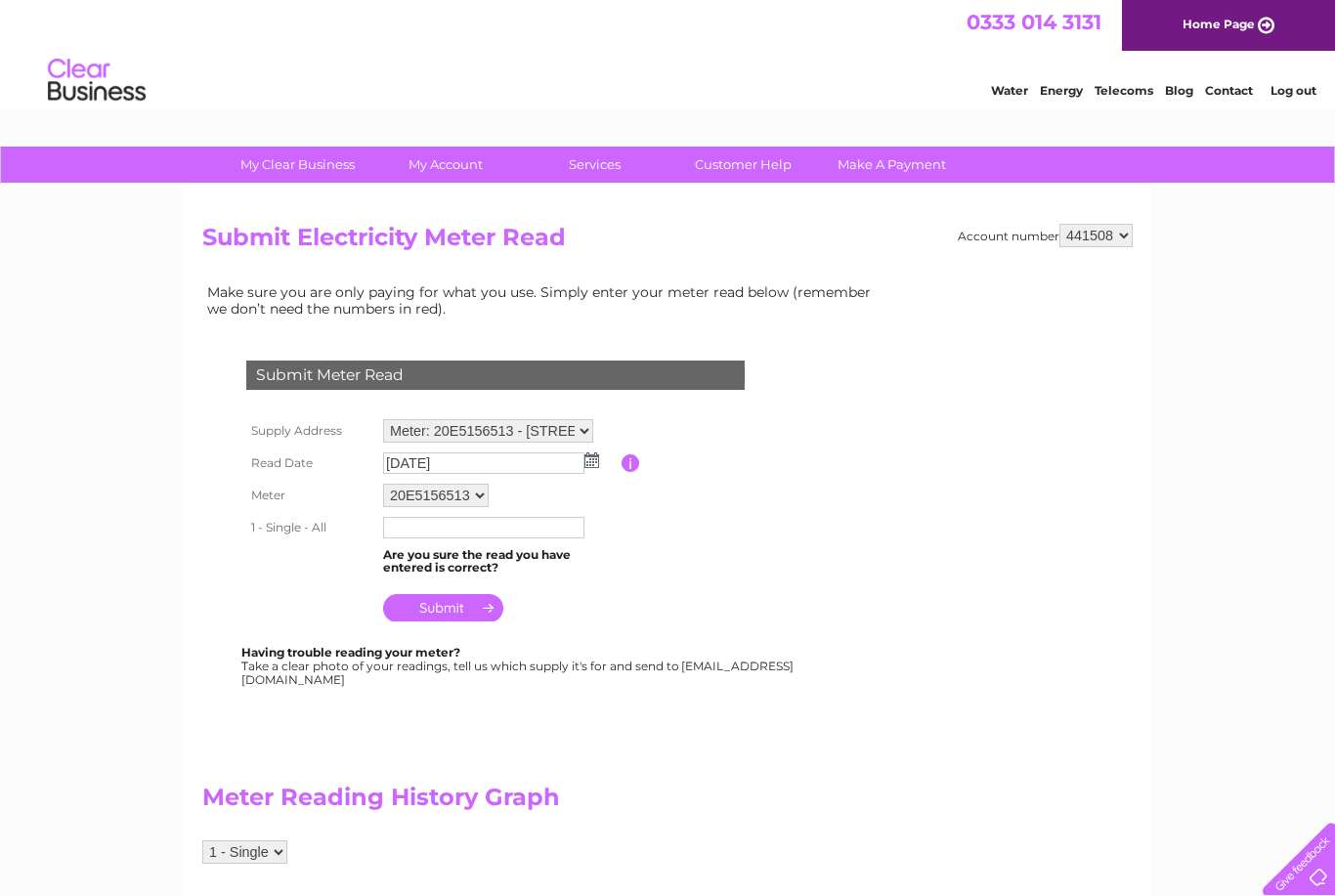
click at [504, 535] on input "text" at bounding box center [483, 528] width 201 height 22
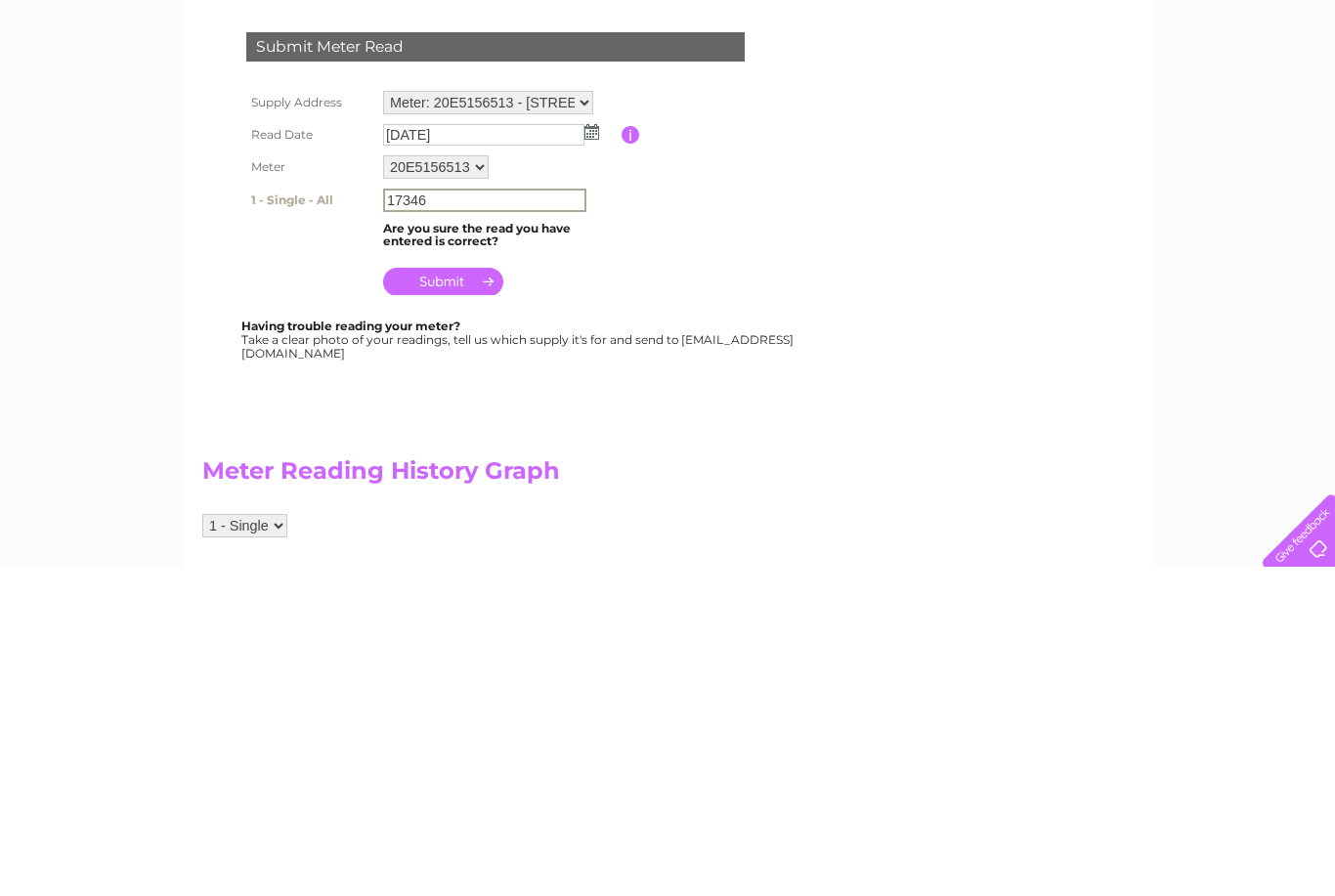
type input "17346"
click at [475, 596] on input "submit" at bounding box center [443, 609] width 120 height 27
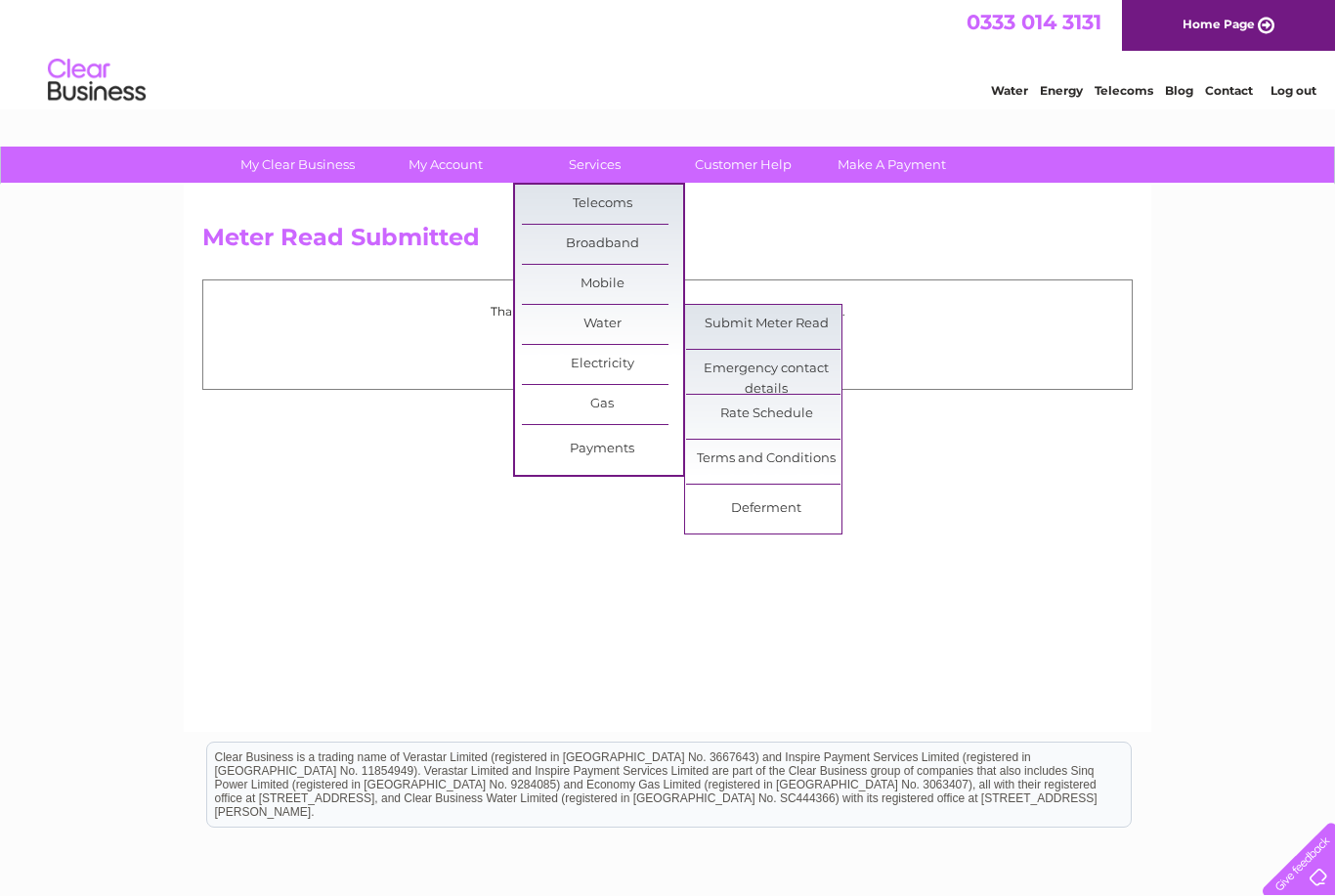
click at [808, 315] on link "Submit Meter Read" at bounding box center [767, 325] width 161 height 39
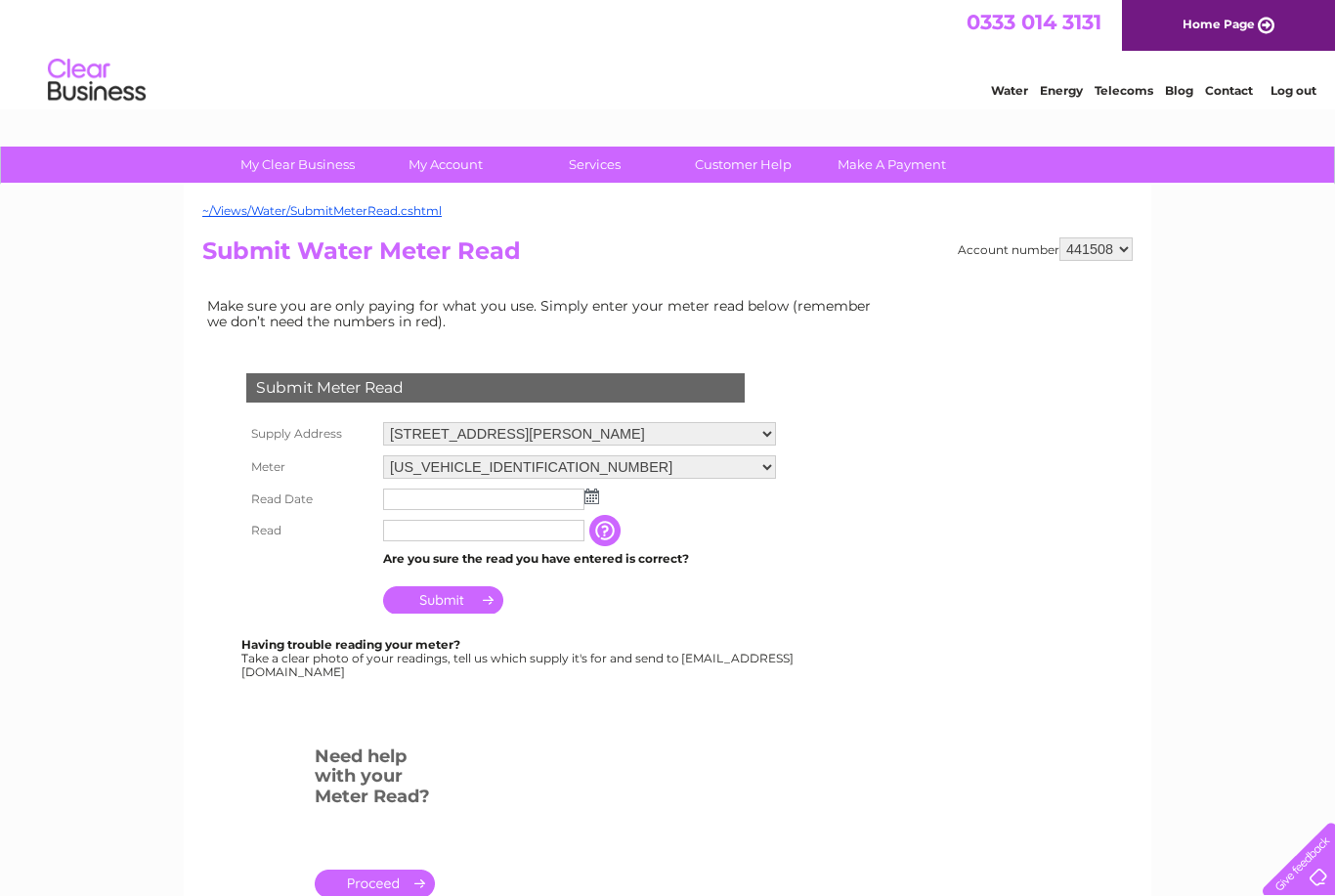
click at [594, 493] on img at bounding box center [591, 497] width 15 height 16
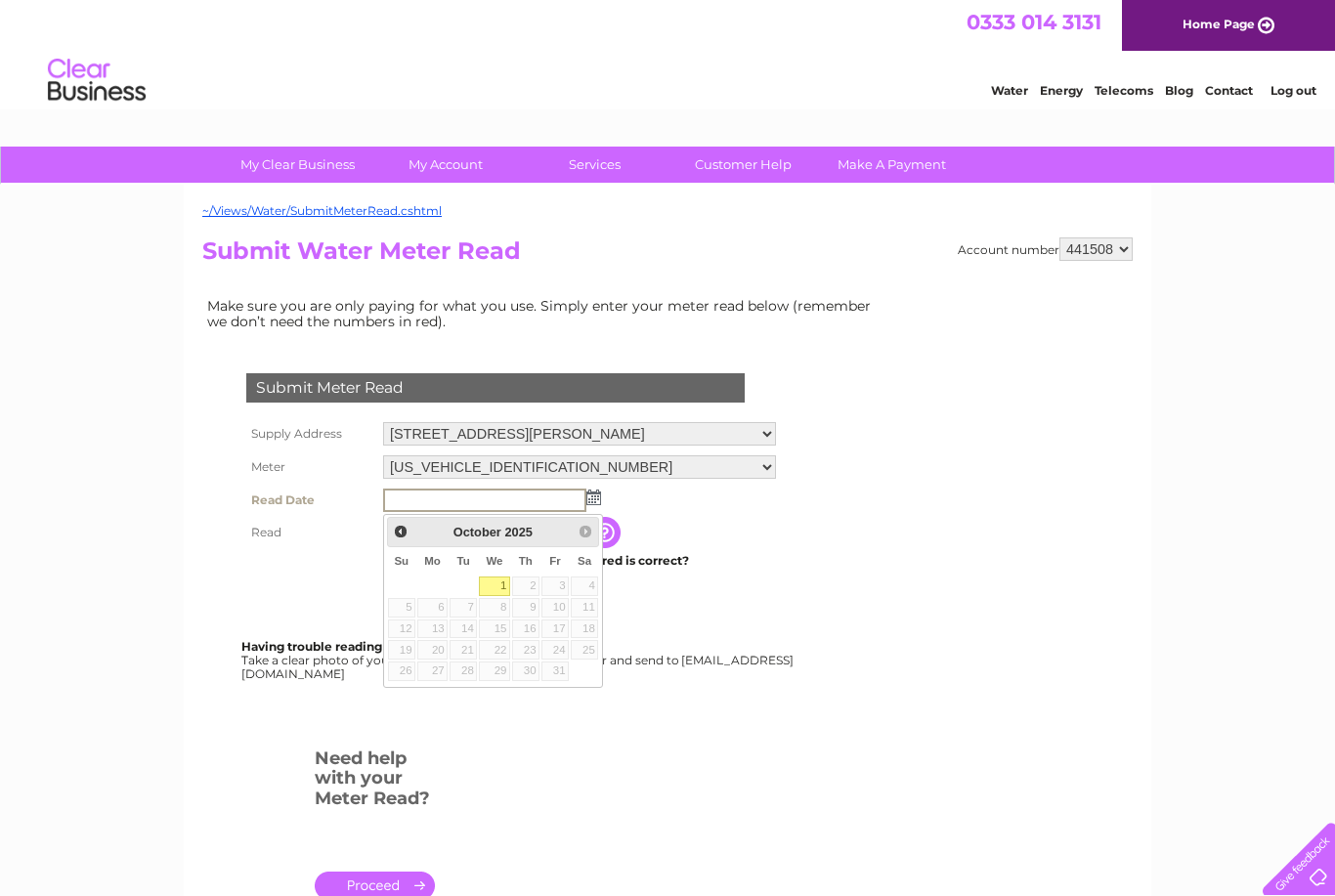
click at [407, 531] on span "Prev" at bounding box center [400, 532] width 16 height 16
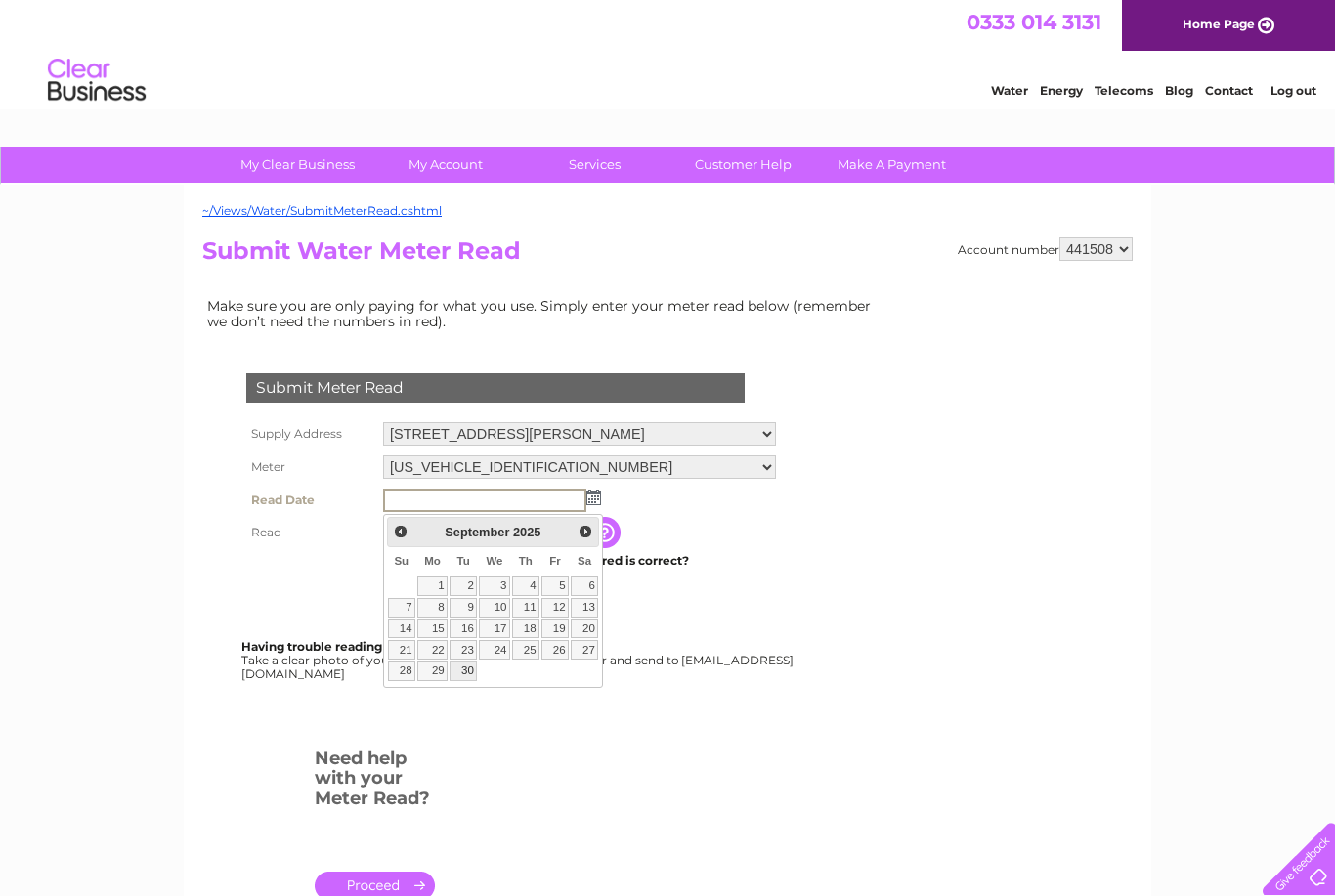
click at [470, 666] on link "30" at bounding box center [463, 671] width 27 height 20
type input "[DATE]"
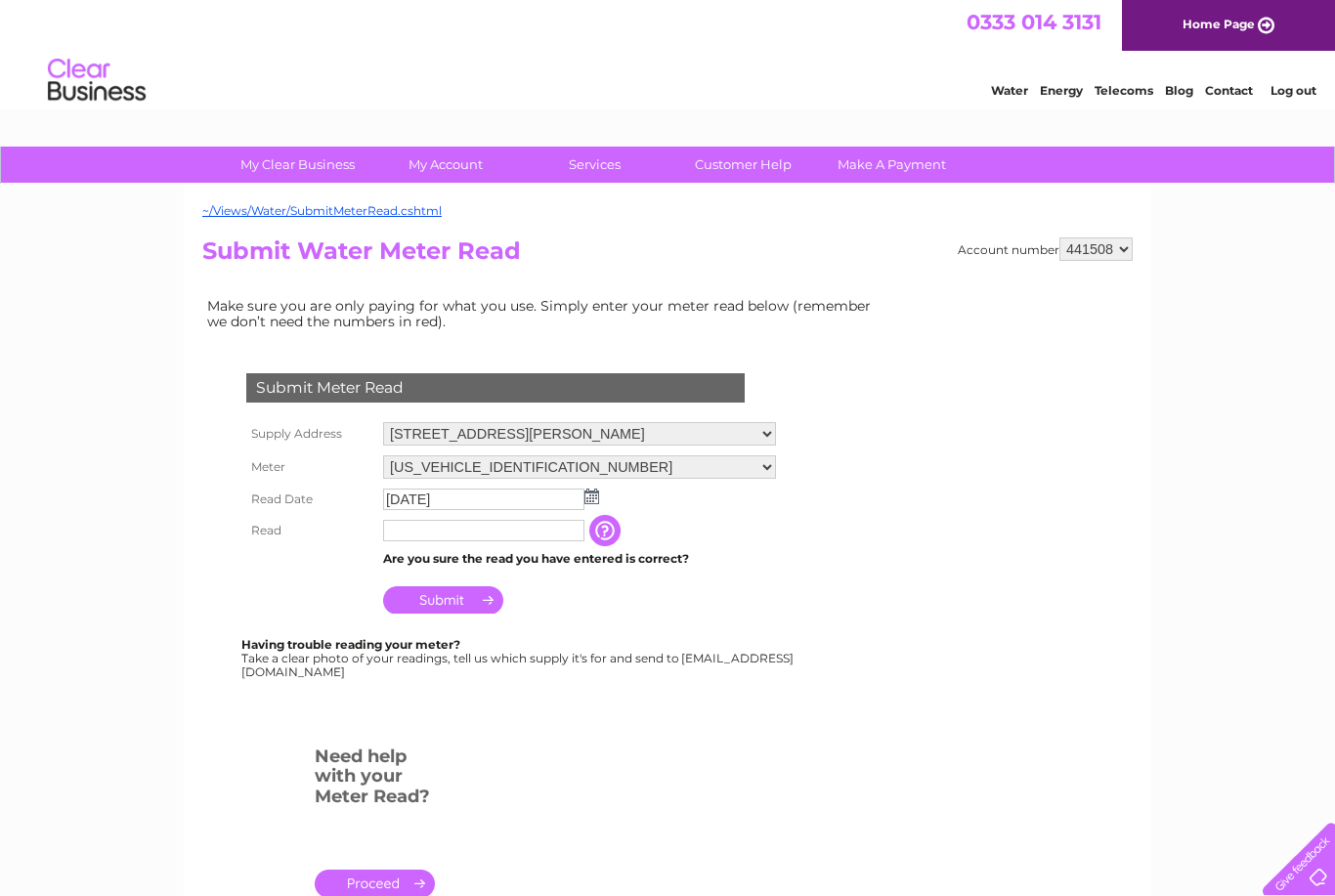
click at [527, 541] on input "text" at bounding box center [483, 531] width 201 height 22
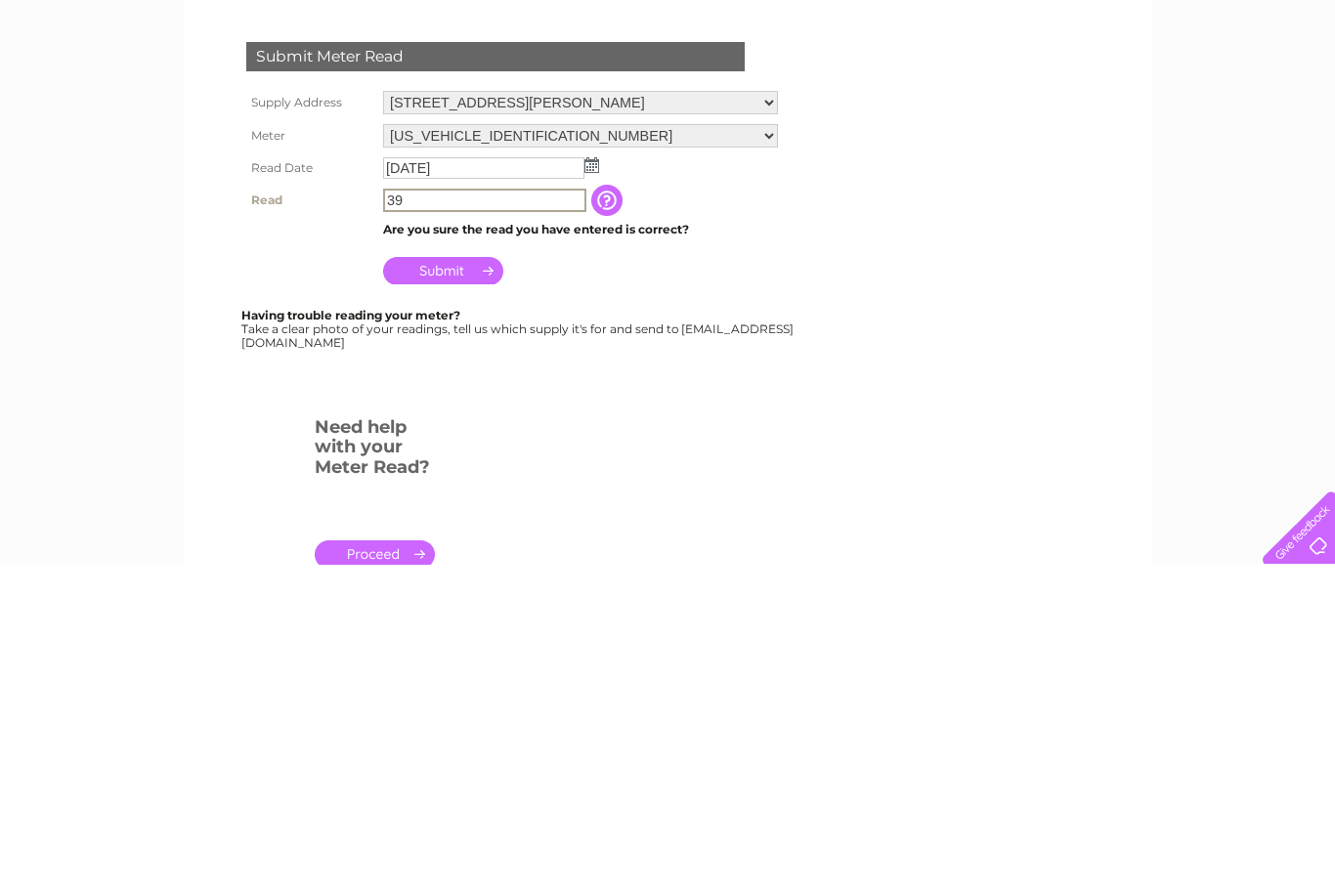
type input "39"
click at [469, 588] on input "Submit" at bounding box center [443, 602] width 120 height 27
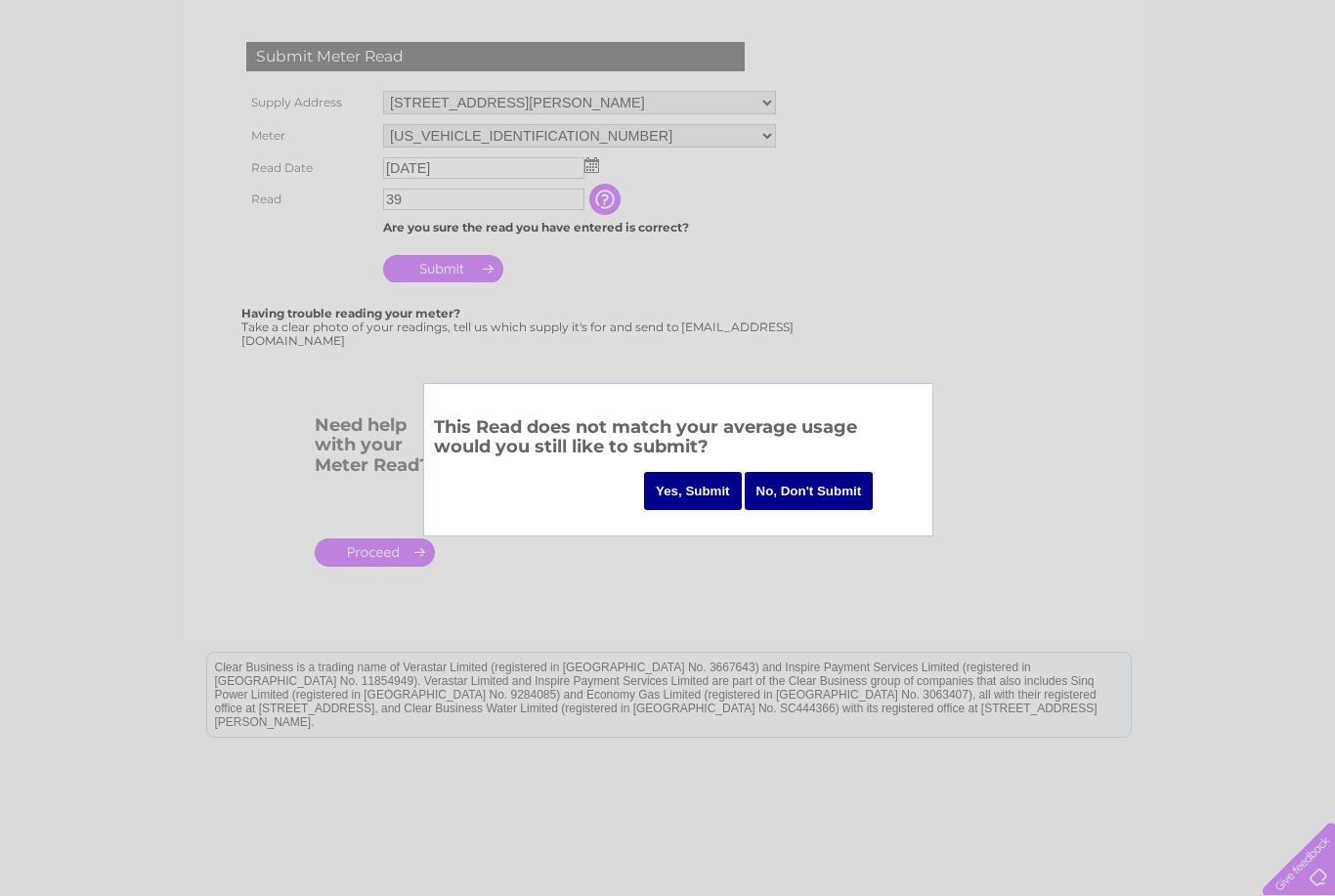
click at [699, 478] on input "Yes, Submit" at bounding box center [693, 491] width 98 height 38
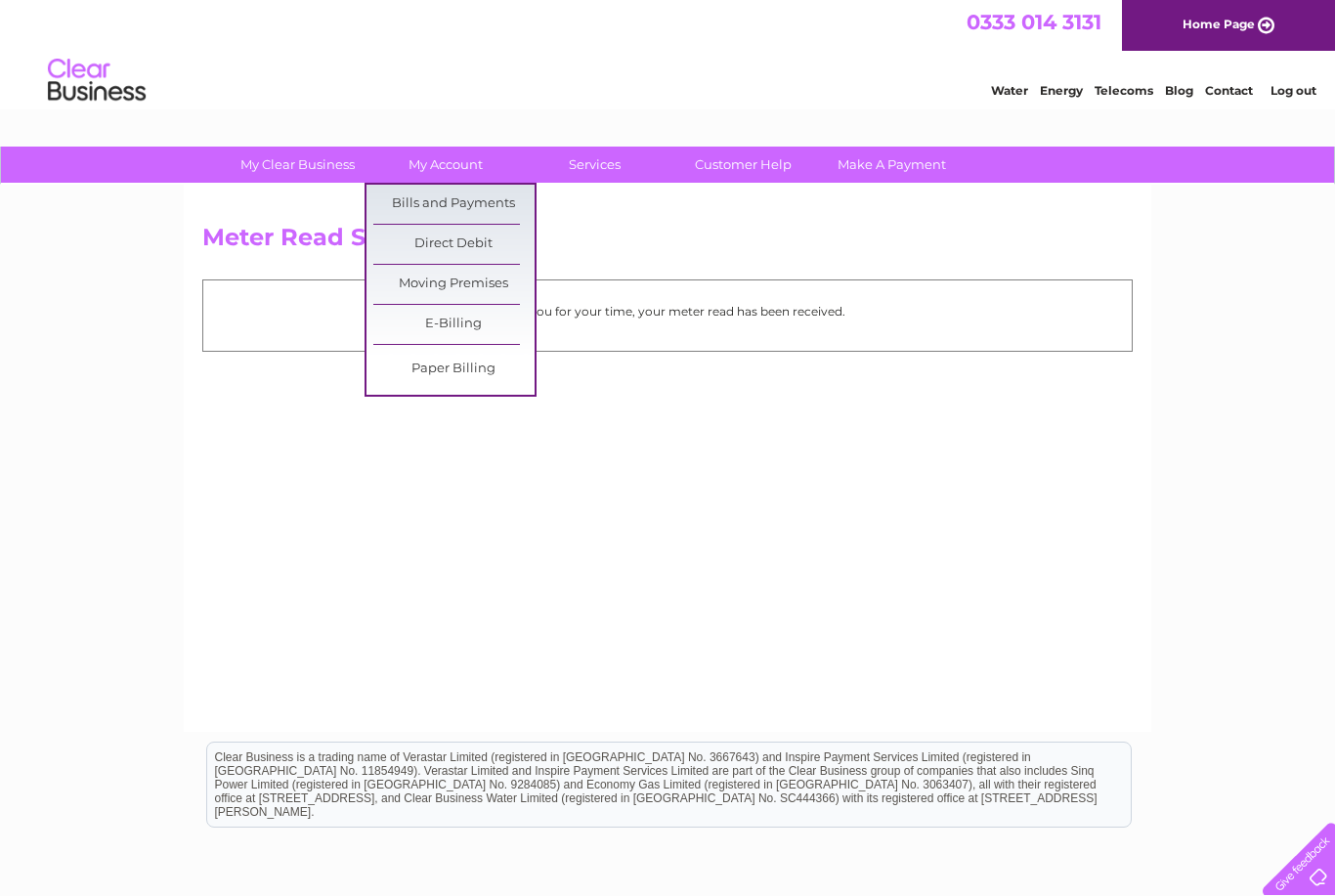
click at [478, 201] on link "Bills and Payments" at bounding box center [454, 204] width 161 height 39
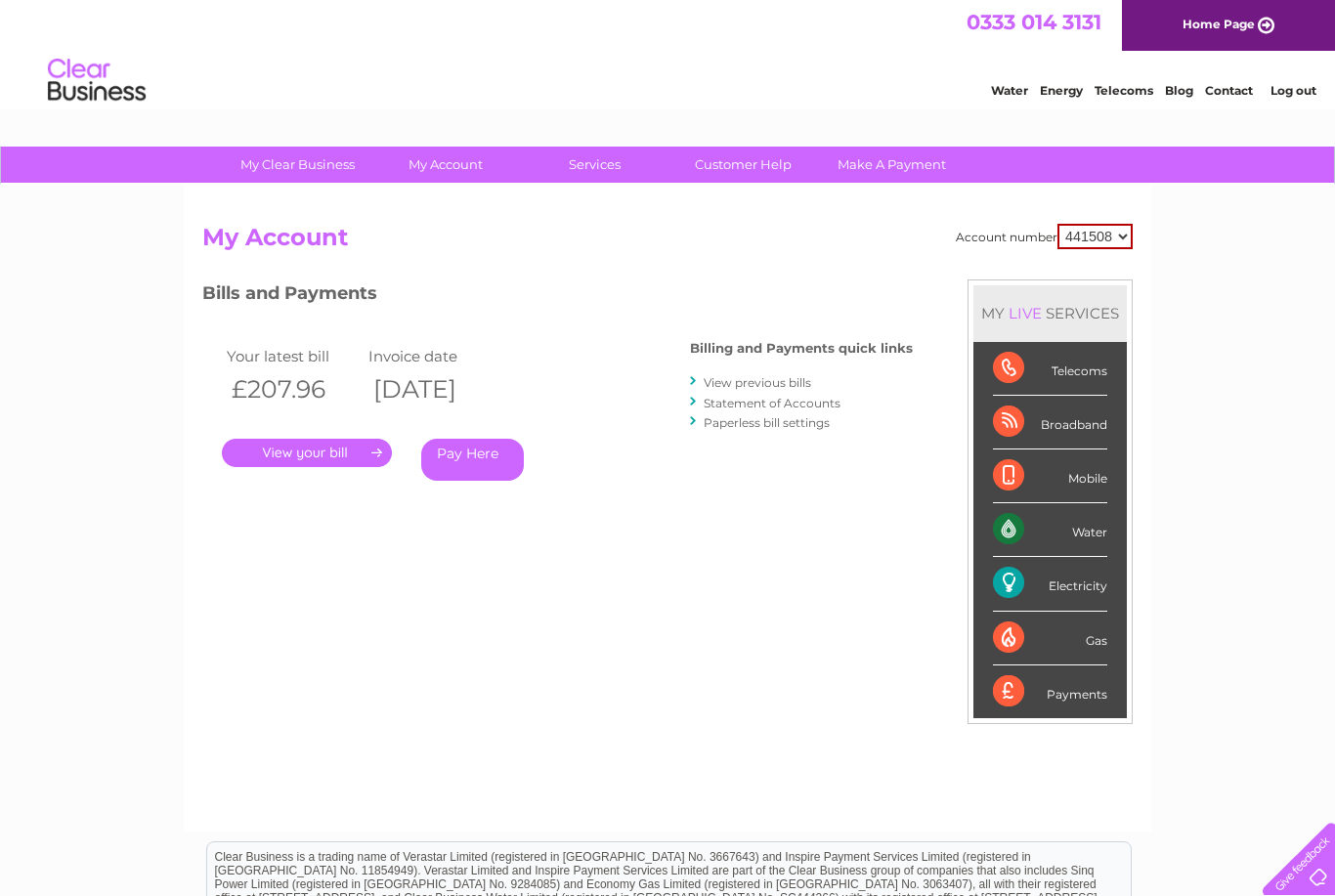
click at [1307, 92] on link "Log out" at bounding box center [1293, 90] width 46 height 15
